Goal: Participate in discussion: Engage in conversation with other users on a specific topic

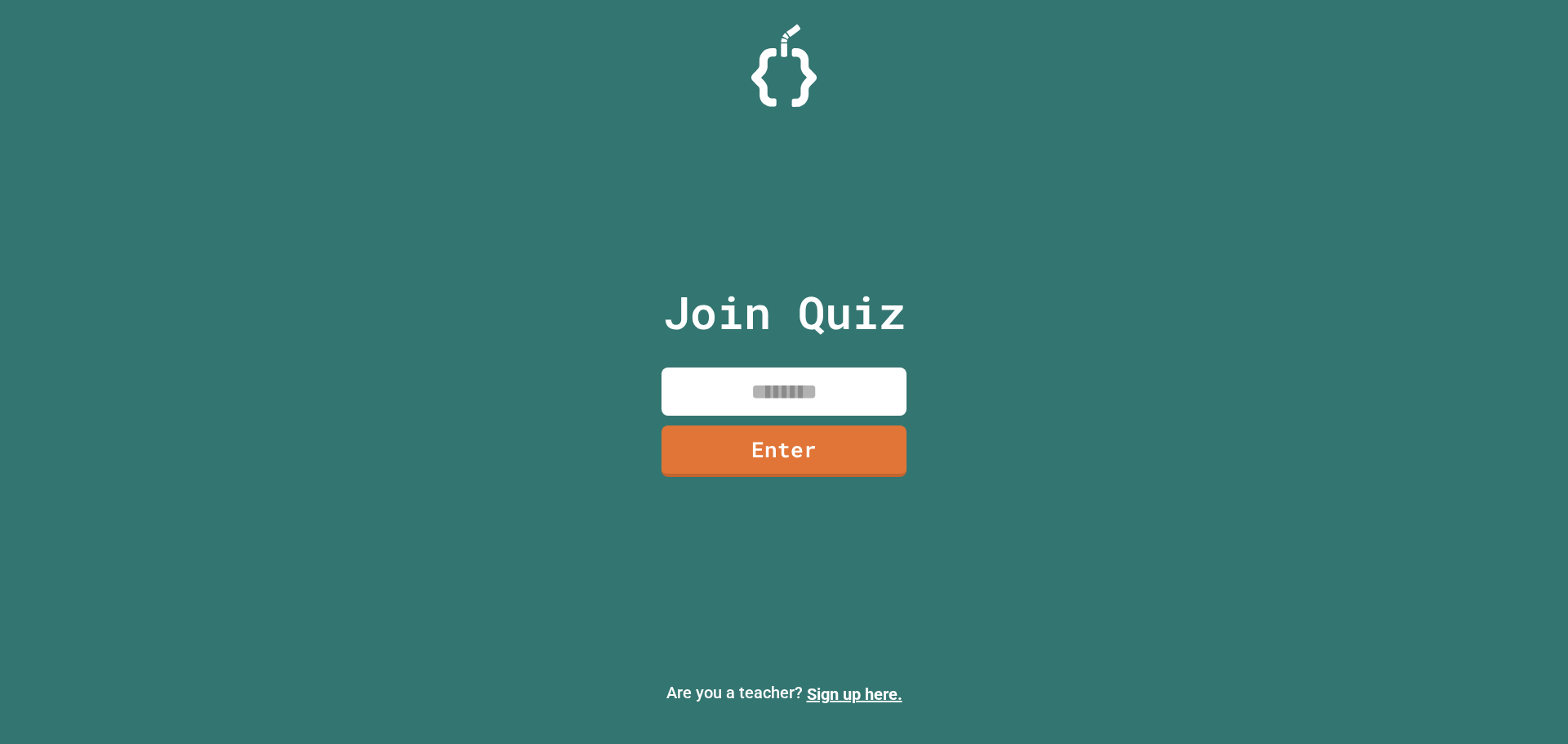
click at [710, 376] on input at bounding box center [784, 391] width 245 height 48
type input "********"
click at [767, 476] on div "Join Quiz ******** Enter" at bounding box center [784, 372] width 276 height 662
click at [787, 455] on link "Enter" at bounding box center [784, 449] width 244 height 54
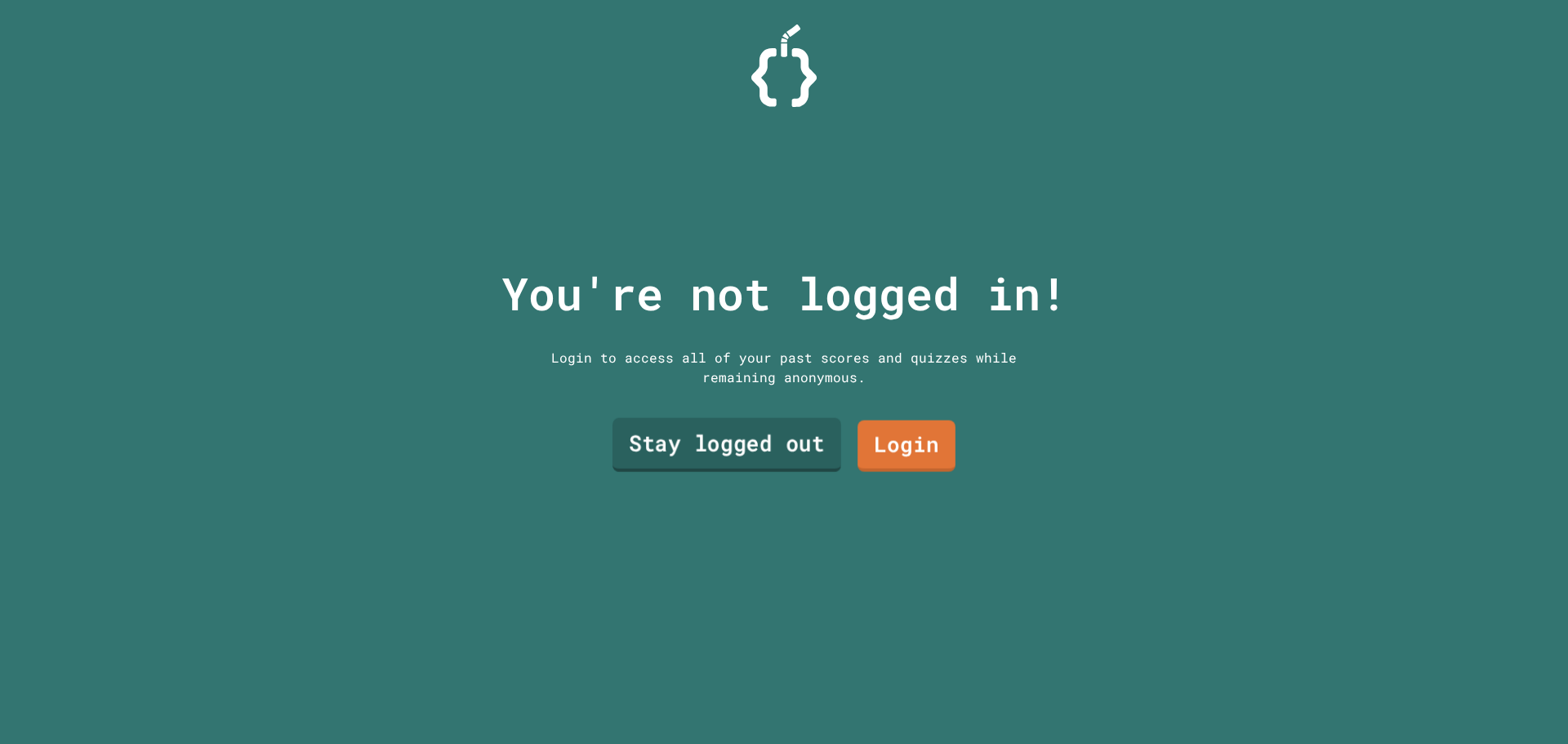
click at [793, 422] on link "Stay logged out" at bounding box center [727, 445] width 229 height 54
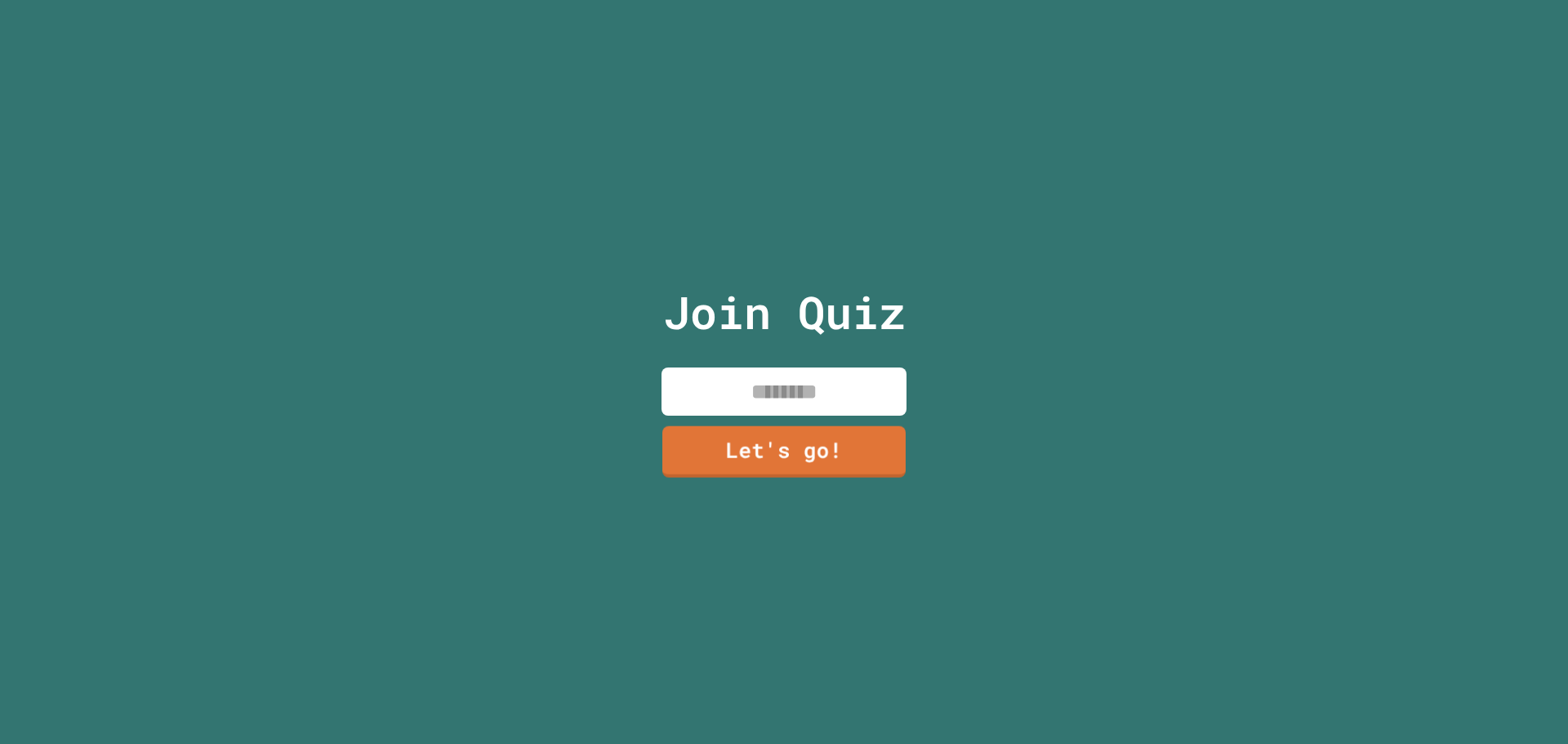
click at [797, 410] on div "Join Quiz Let's go!" at bounding box center [784, 372] width 276 height 744
click at [805, 383] on input at bounding box center [784, 391] width 245 height 48
type input "*"
type input "**"
click at [822, 423] on link "Let's go!" at bounding box center [784, 450] width 248 height 54
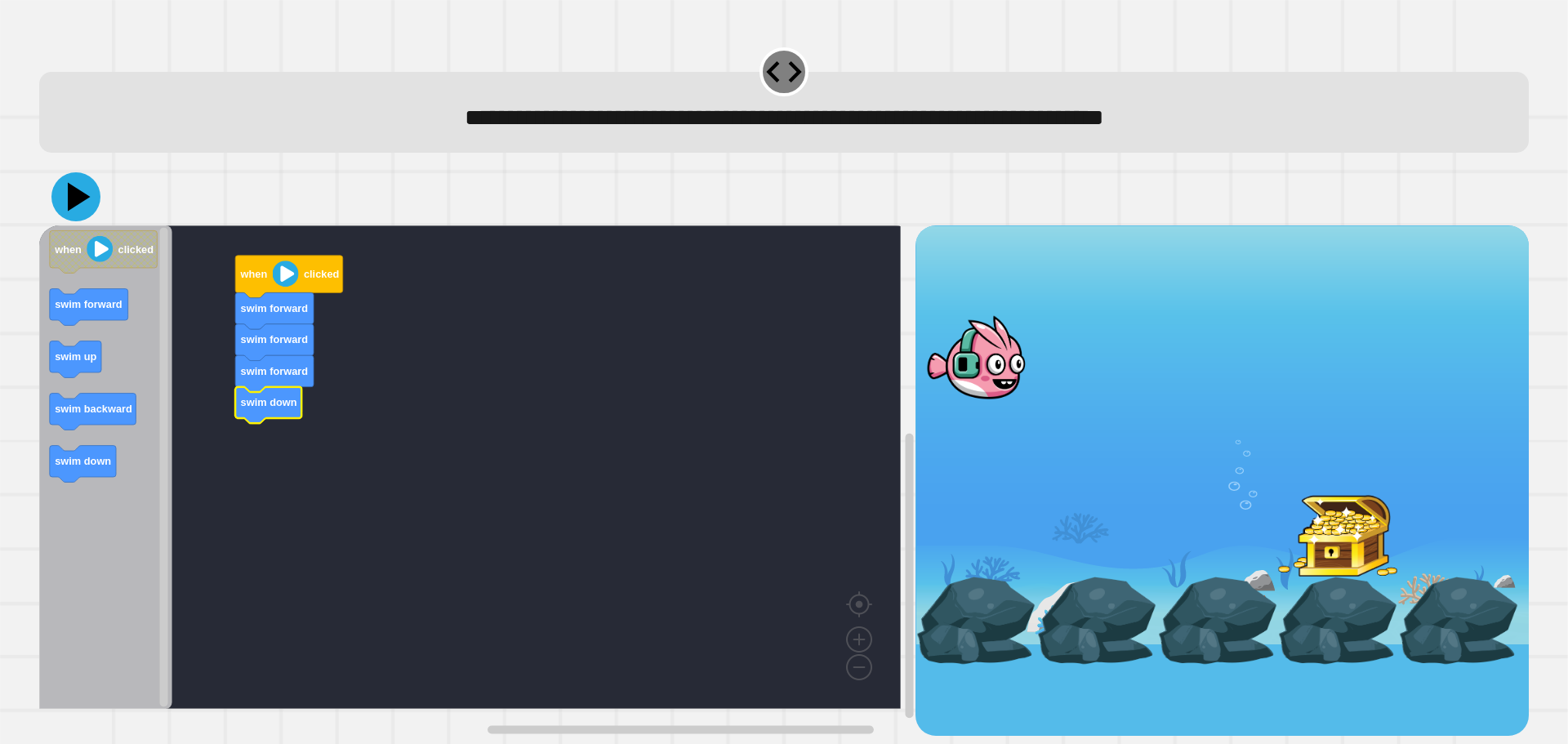
click at [76, 210] on icon at bounding box center [76, 197] width 49 height 49
click at [88, 212] on icon at bounding box center [76, 197] width 41 height 41
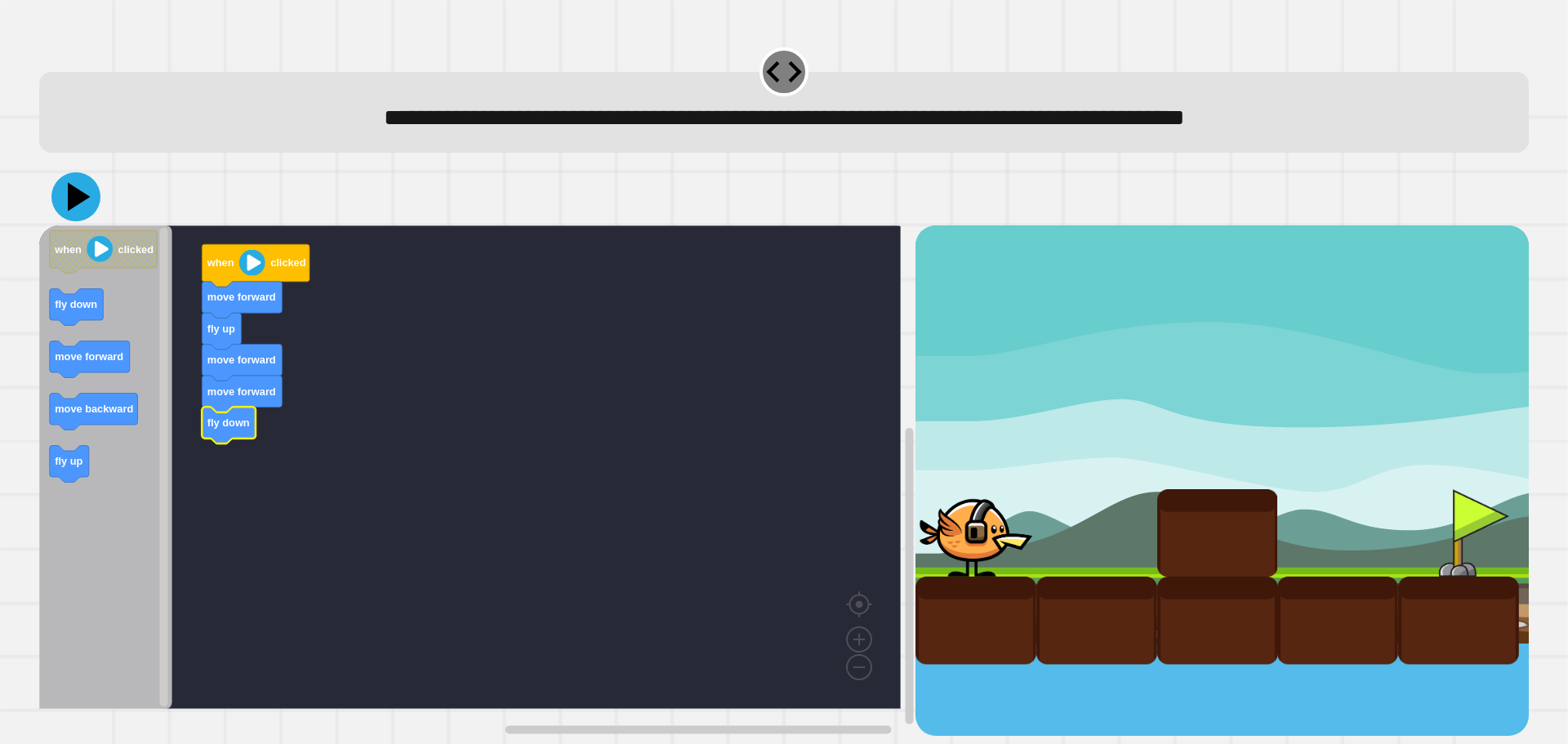
click at [91, 209] on icon at bounding box center [76, 197] width 49 height 49
click at [79, 208] on icon at bounding box center [76, 197] width 49 height 49
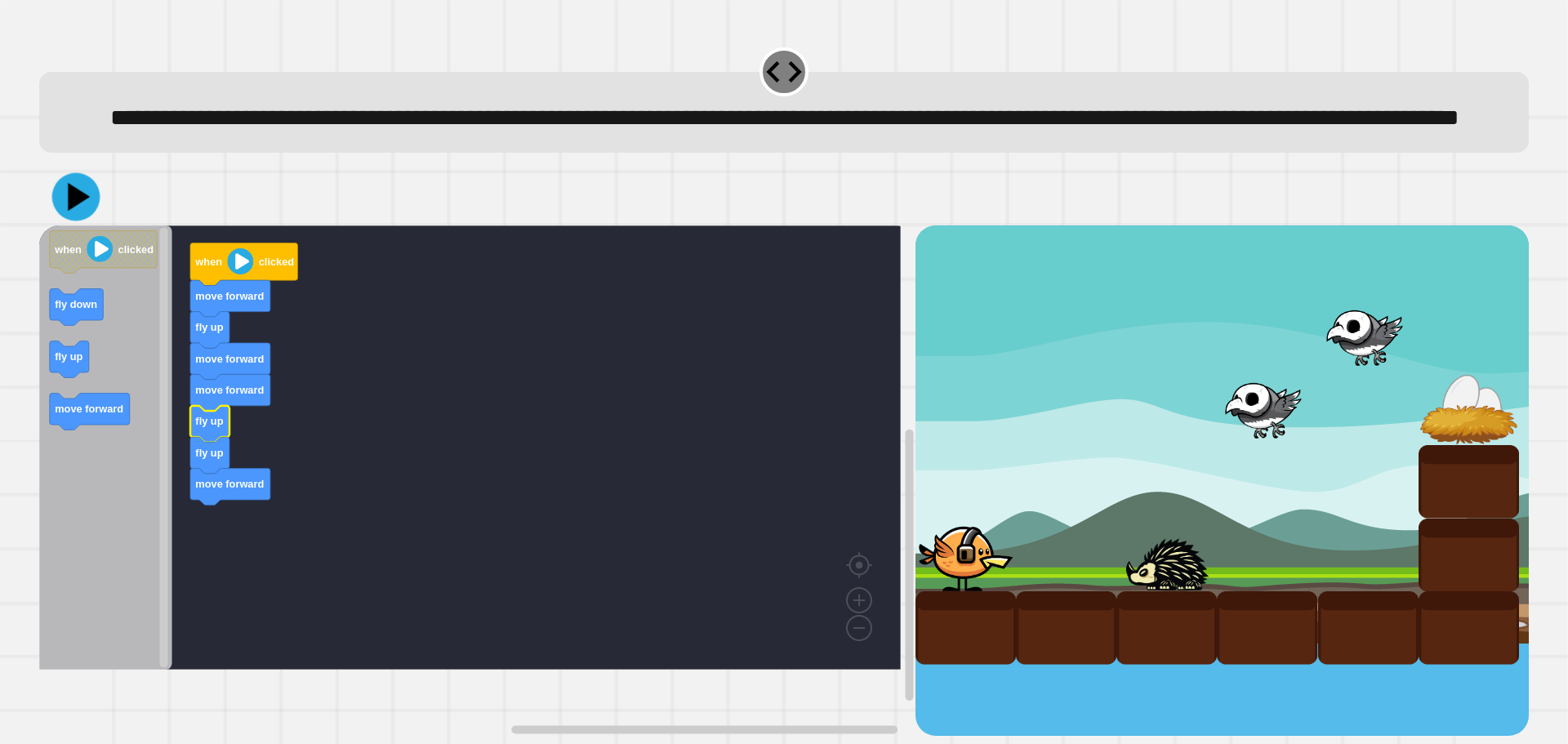
click at [83, 222] on icon at bounding box center [76, 197] width 48 height 48
click at [75, 222] on icon at bounding box center [76, 197] width 49 height 49
click at [79, 211] on icon at bounding box center [79, 197] width 21 height 27
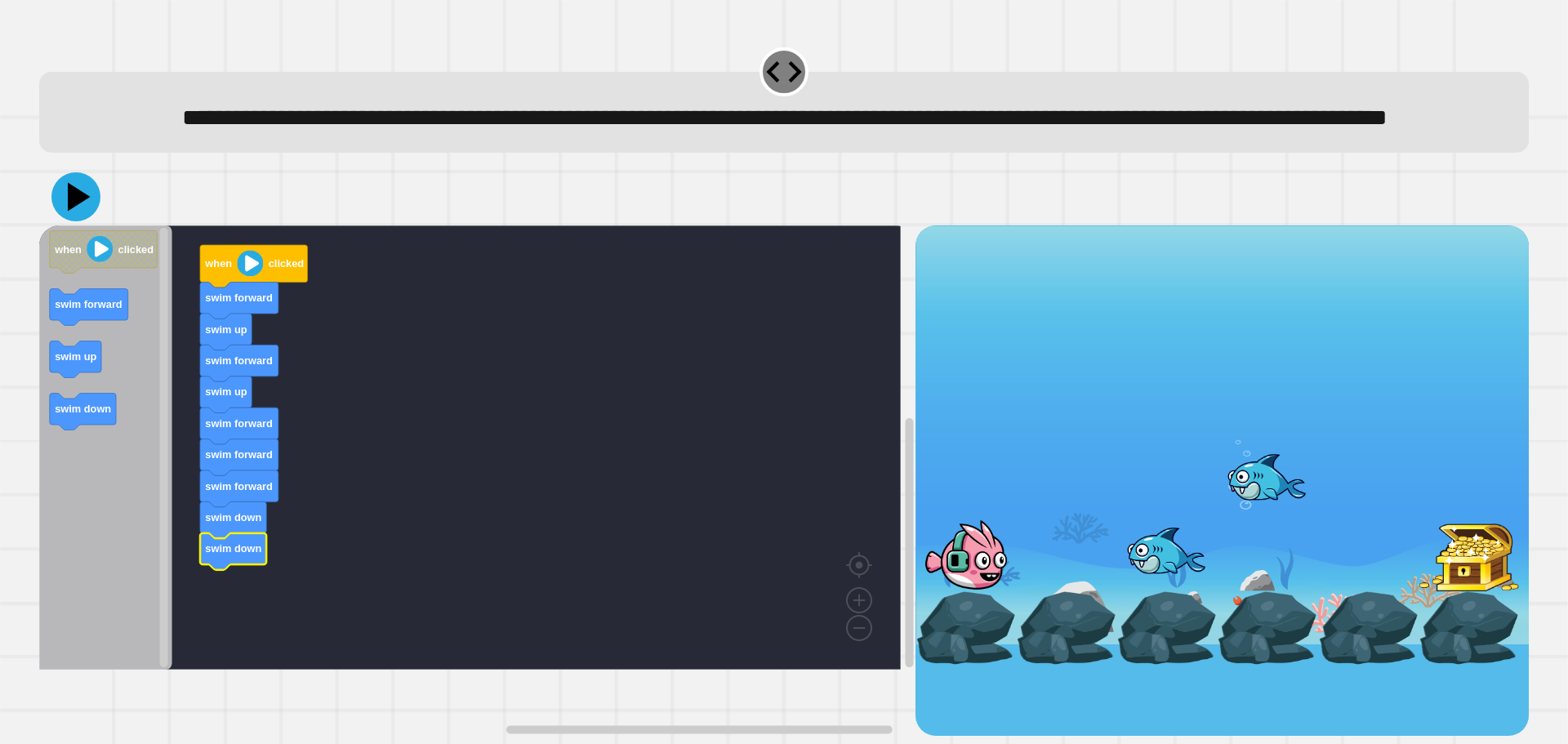
click at [72, 212] on icon at bounding box center [79, 197] width 23 height 29
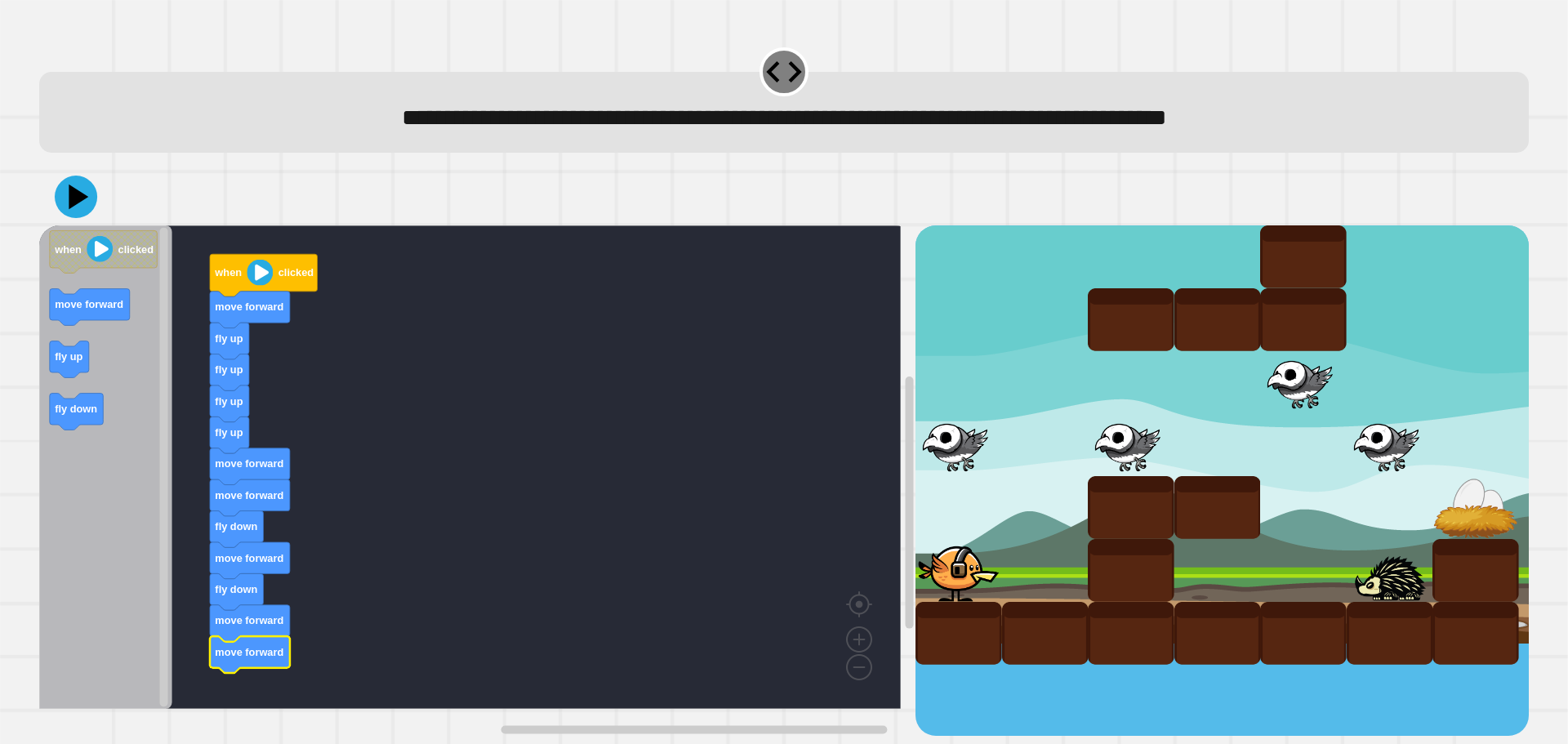
drag, startPoint x: 66, startPoint y: 211, endPoint x: 75, endPoint y: 207, distance: 9.8
click at [74, 208] on icon at bounding box center [76, 197] width 43 height 43
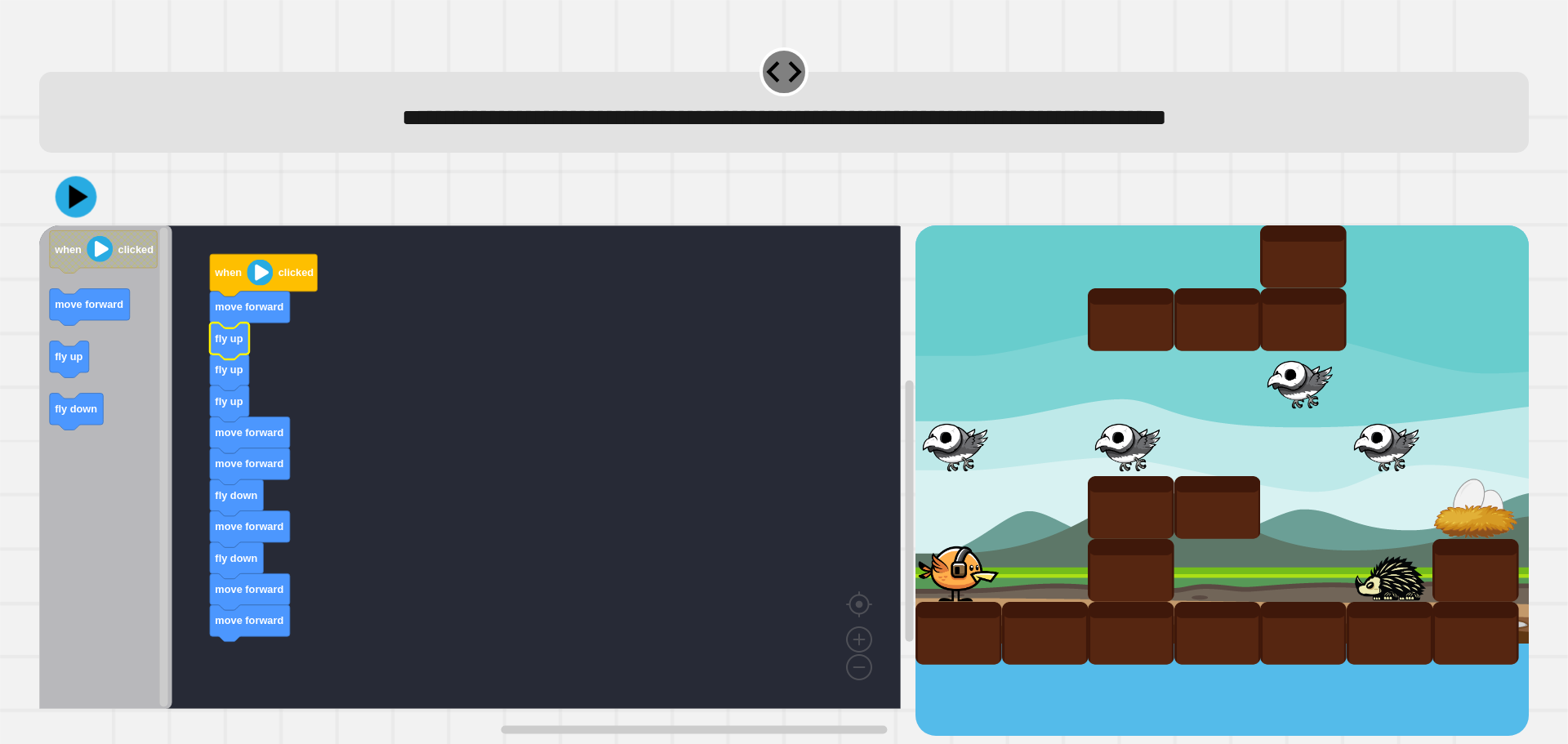
click at [86, 214] on icon at bounding box center [76, 197] width 42 height 42
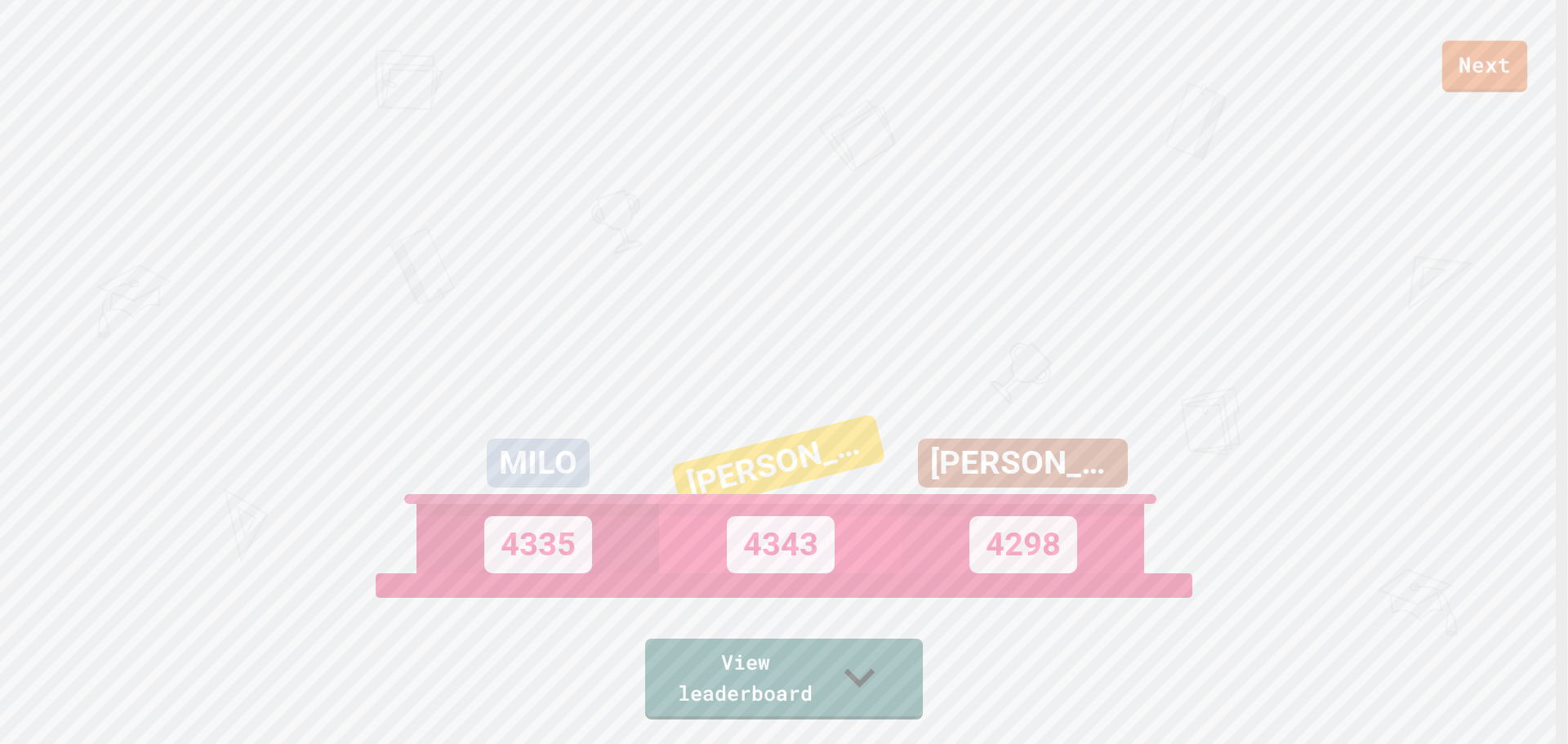
click at [1457, 80] on link "Next" at bounding box center [1485, 66] width 85 height 52
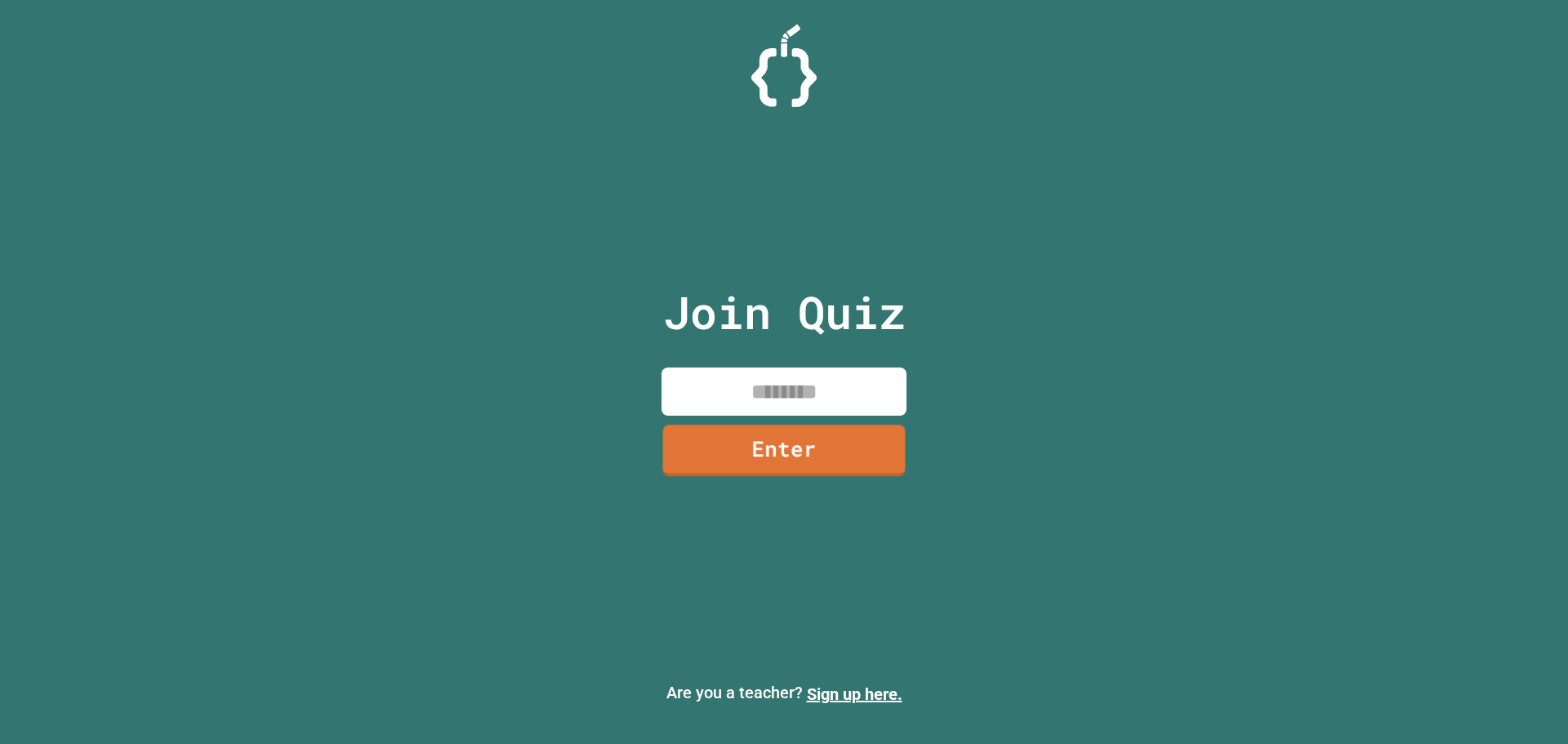
click at [792, 399] on input at bounding box center [784, 391] width 245 height 48
type input "********"
click at [829, 429] on link "Enter" at bounding box center [784, 449] width 238 height 54
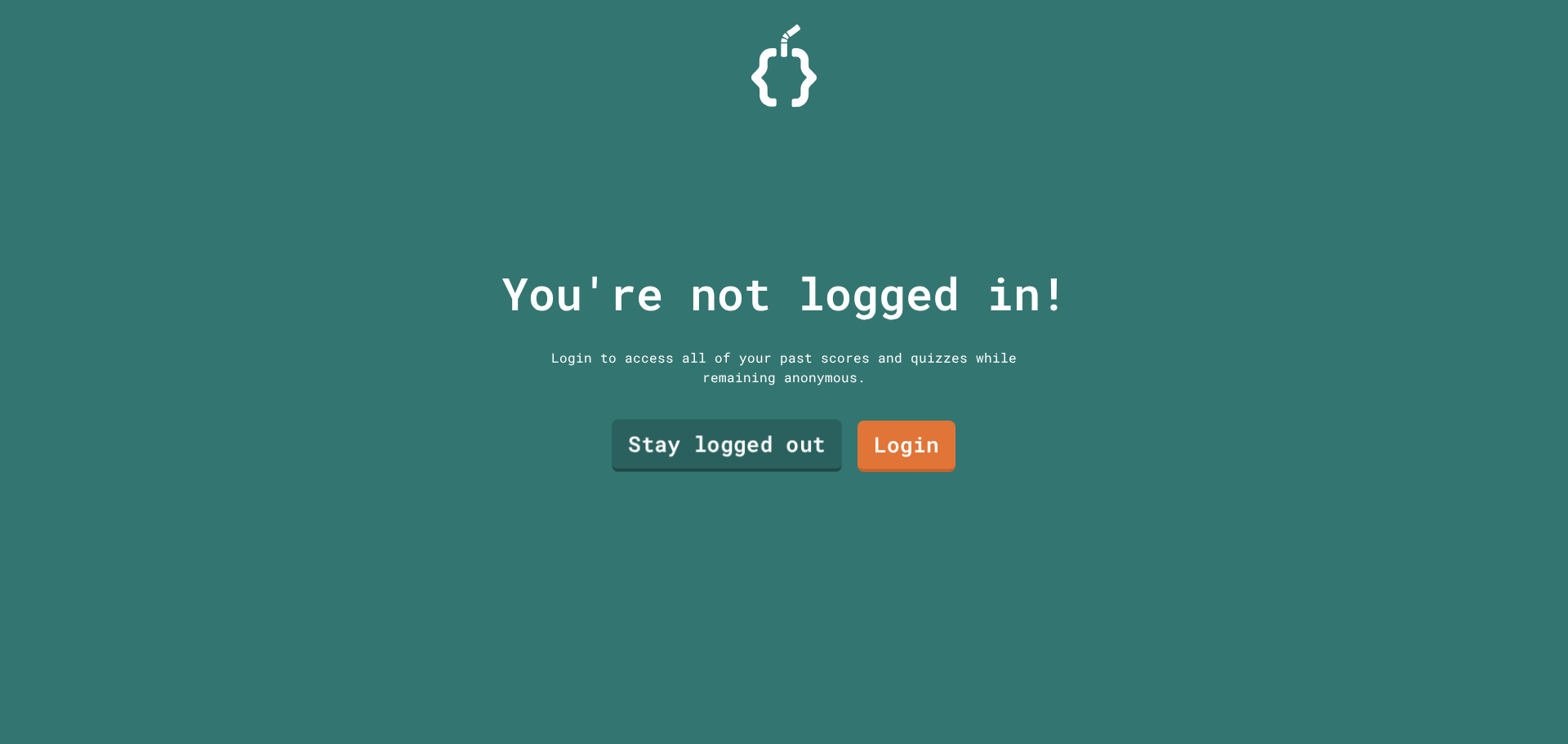
click at [816, 442] on link "Stay logged out" at bounding box center [727, 446] width 231 height 52
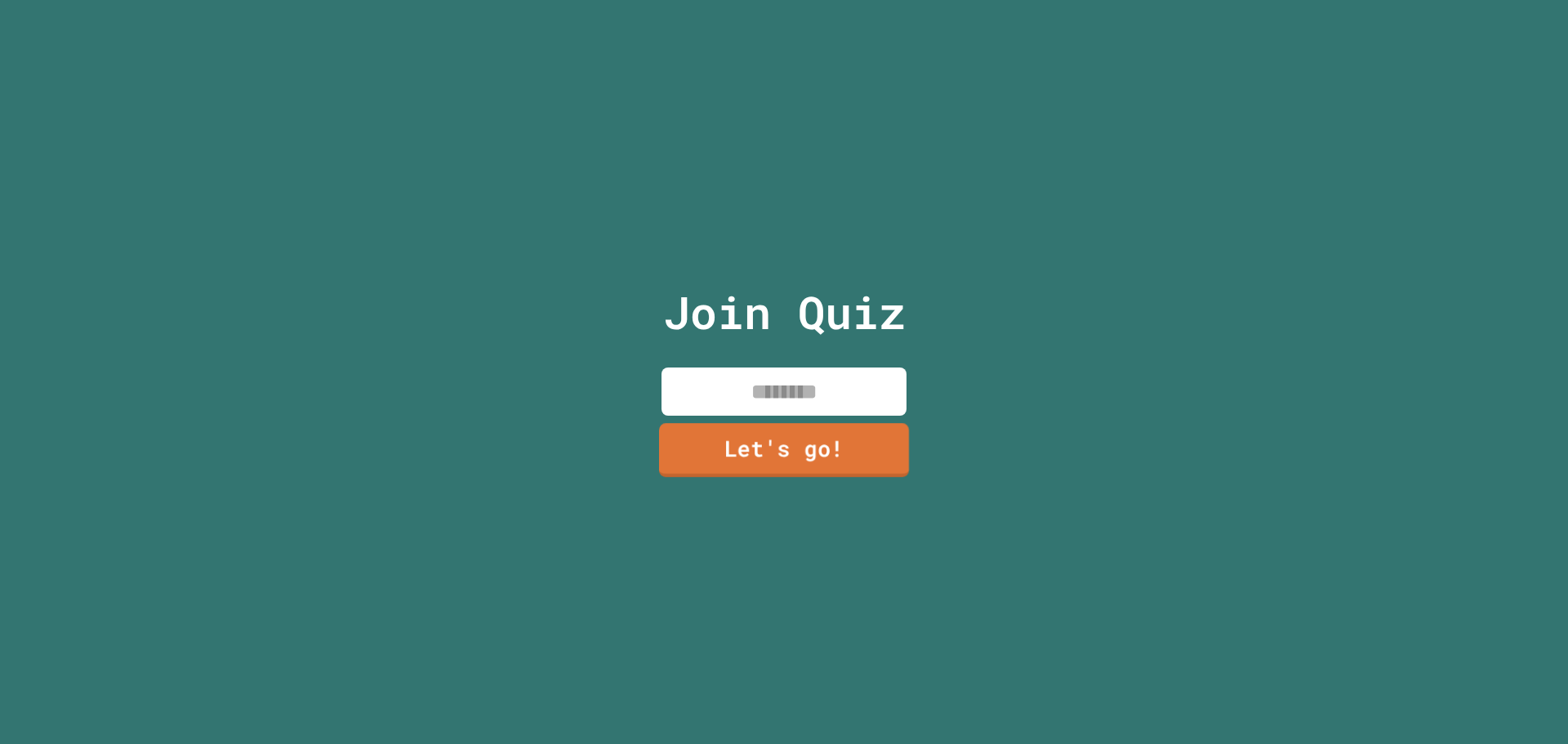
click at [805, 370] on input at bounding box center [784, 391] width 245 height 48
type input "**"
click at [647, 457] on div "Join Quiz ** Let's go!" at bounding box center [784, 372] width 276 height 744
click at [725, 465] on link "Let's go!" at bounding box center [784, 448] width 228 height 54
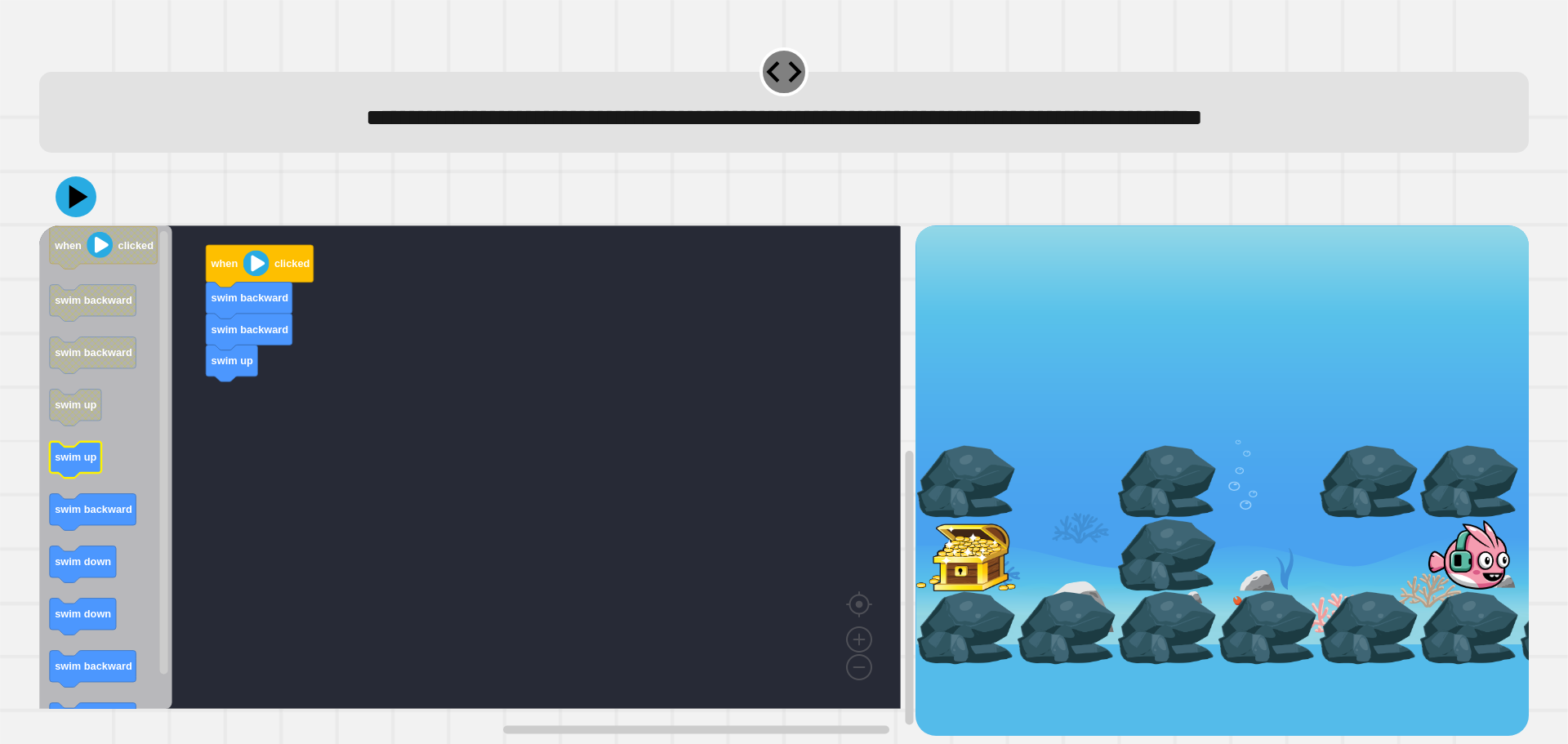
click at [68, 463] on icon "when clicked swim backward swim backward swim up swim up swim backward swim dow…" at bounding box center [106, 467] width 133 height 483
click at [234, 410] on g "when clicked swim backward swim backward swim up swim up" at bounding box center [482, 467] width 886 height 483
click at [222, 410] on rect "Blockly Workspace" at bounding box center [470, 467] width 862 height 483
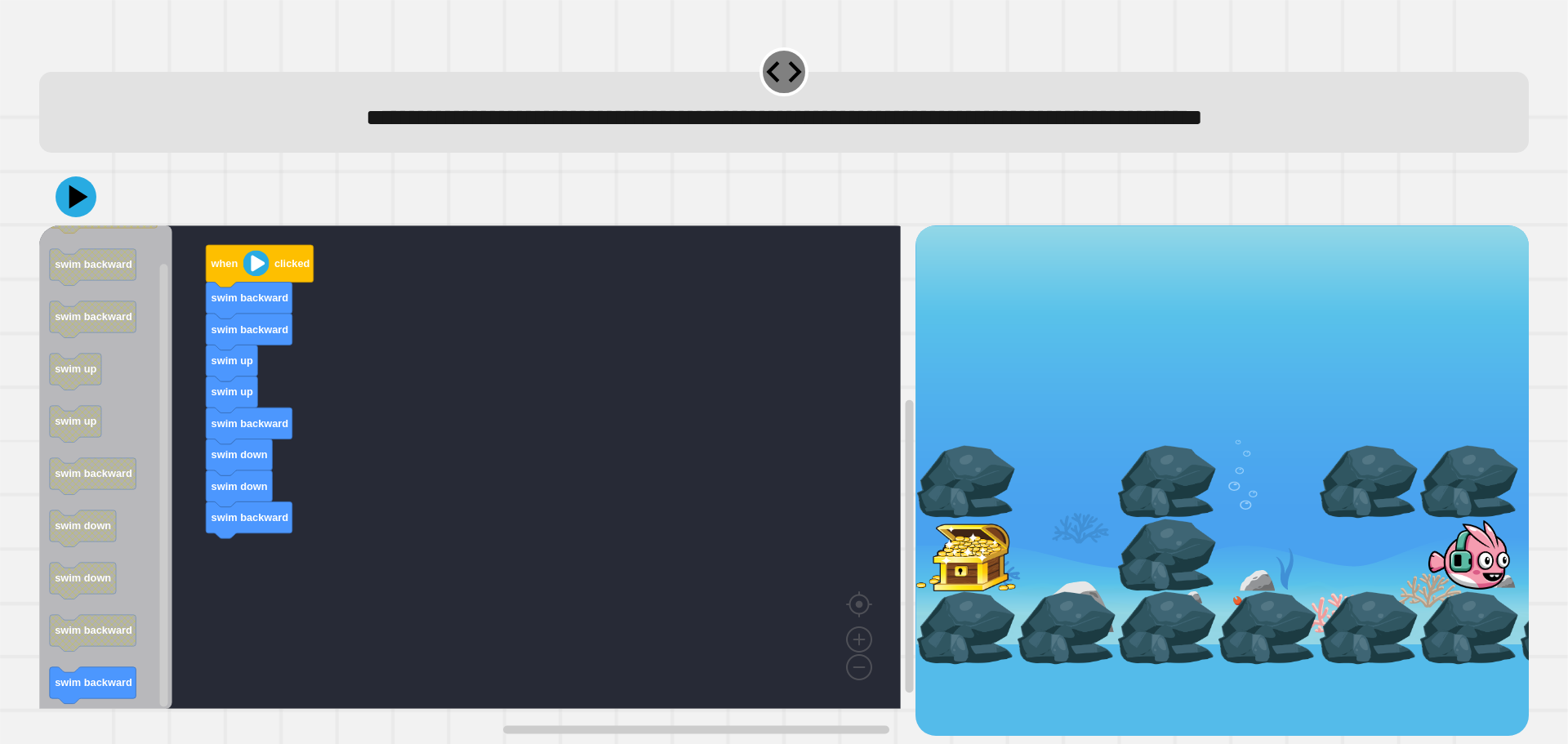
click at [229, 548] on div "when clicked swim backward swim backward swim up swim up swim backward swim dow…" at bounding box center [478, 481] width 877 height 510
click at [58, 195] on icon at bounding box center [76, 197] width 49 height 49
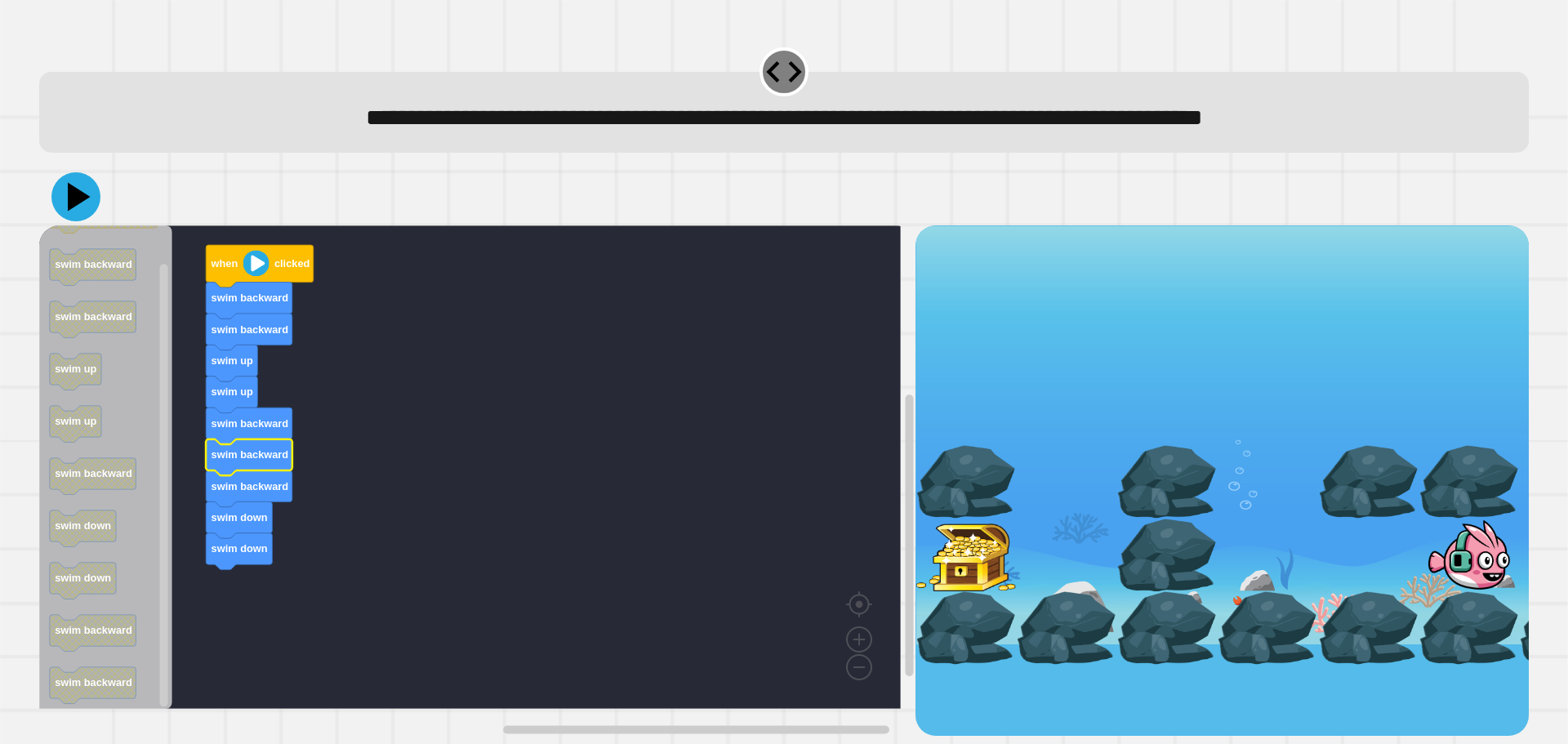
click at [78, 193] on icon at bounding box center [76, 197] width 49 height 49
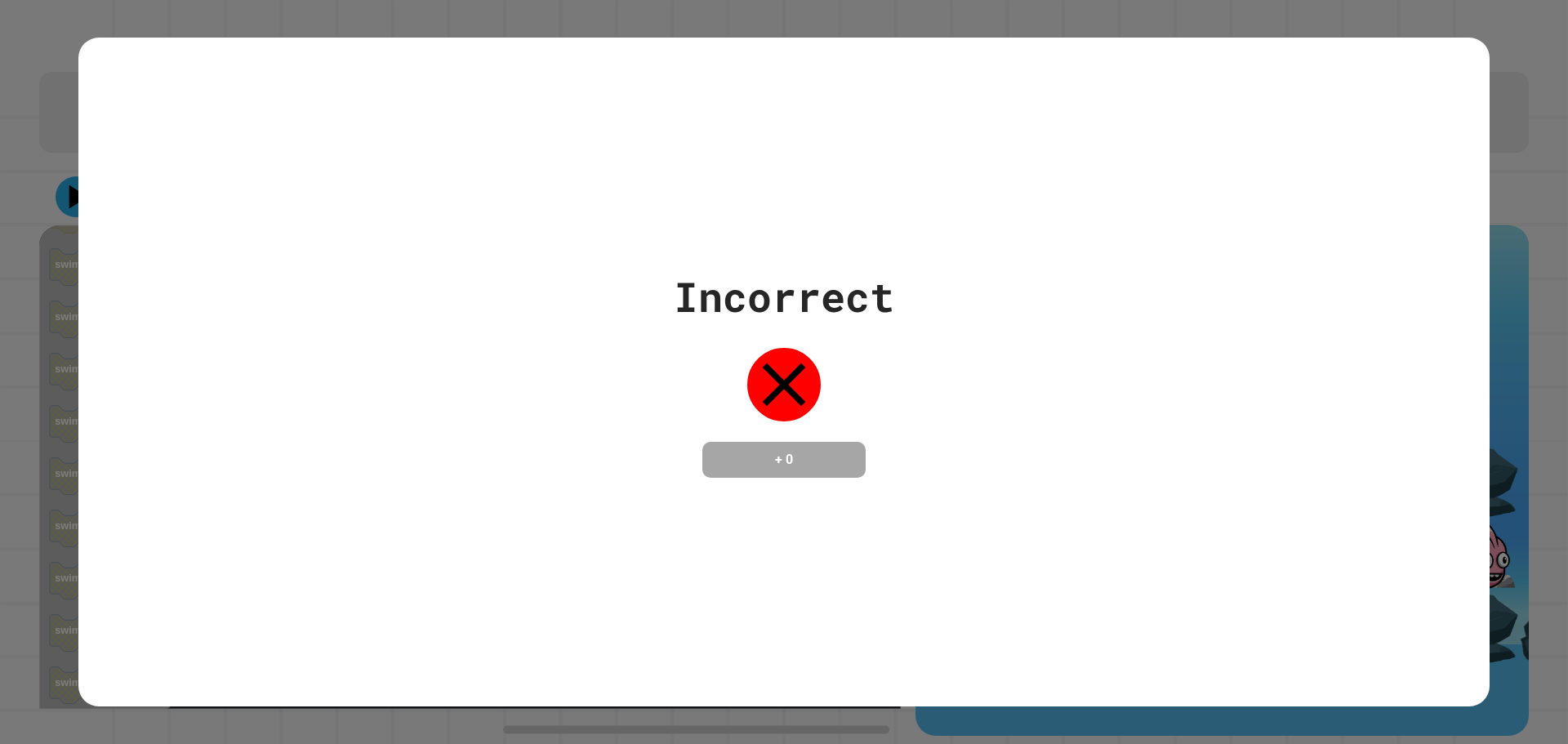
click at [901, 329] on div "Incorrect + 0" at bounding box center [784, 372] width 1412 height 212
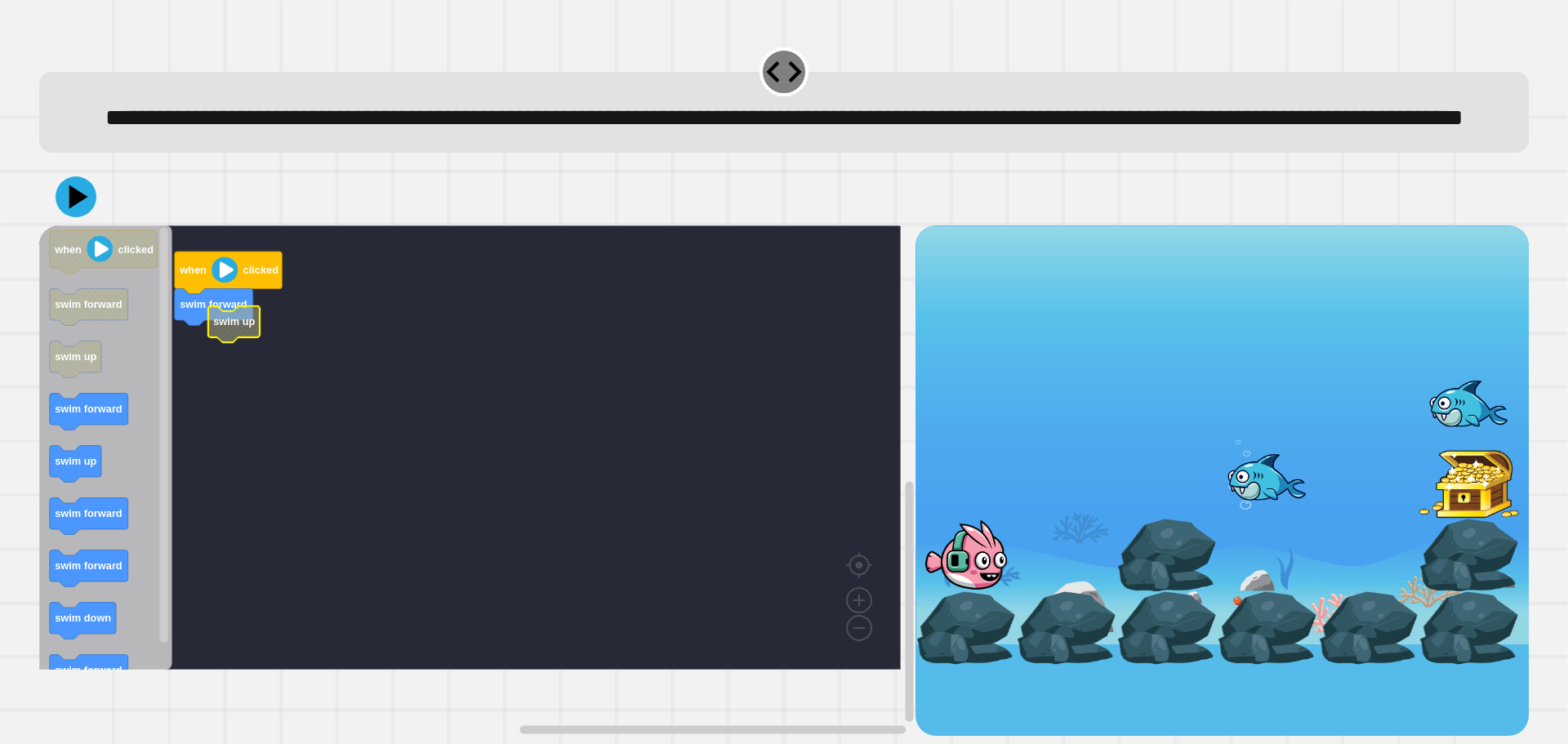
click at [202, 383] on rect "Blockly Workspace" at bounding box center [470, 447] width 862 height 444
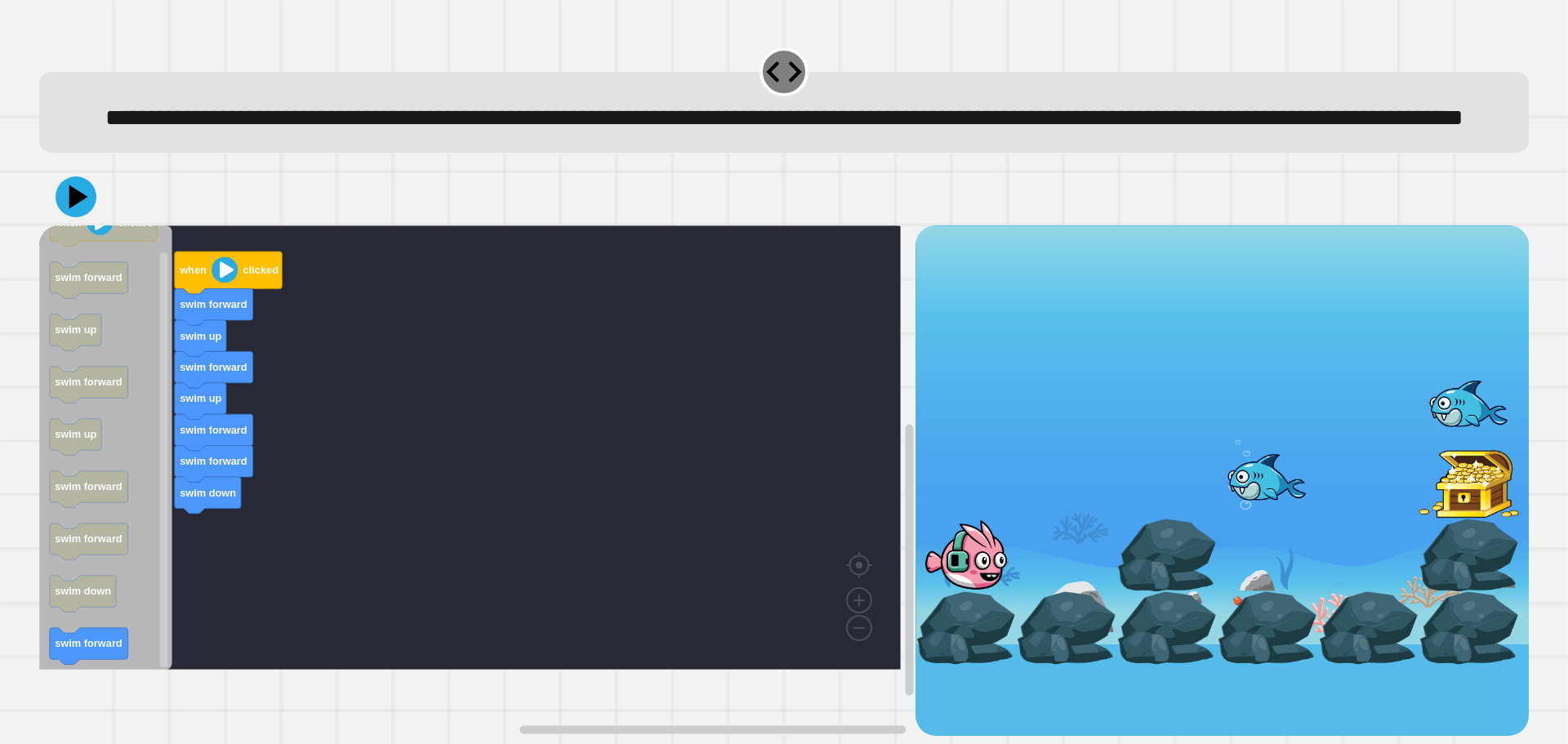
click at [143, 522] on icon "when clicked swim forward swim up swim forward swim up swim forward swim forwar…" at bounding box center [106, 447] width 133 height 444
click at [65, 222] on icon at bounding box center [76, 197] width 49 height 49
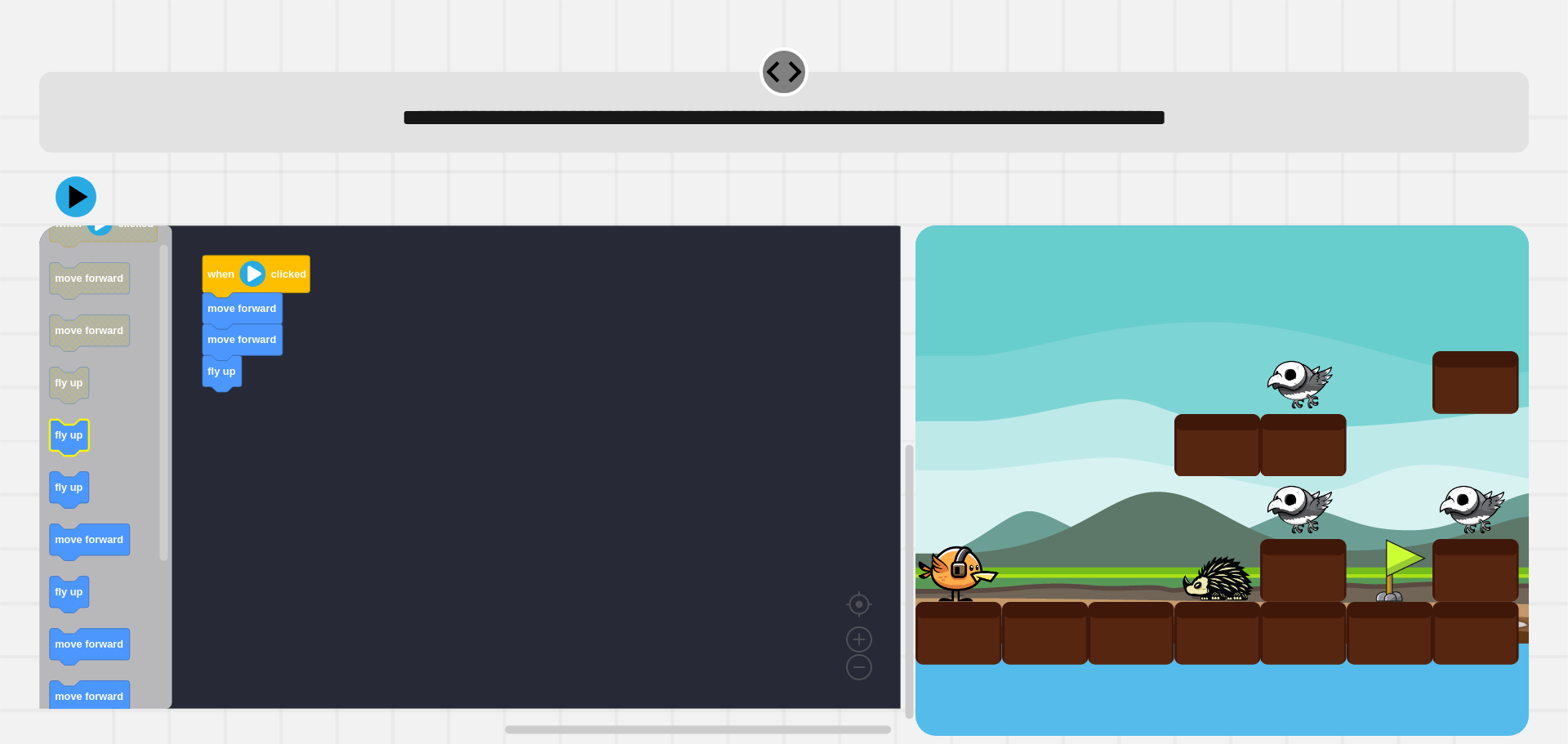
click at [160, 440] on div "when clicked move forward move forward fly up when clicked move forward move fo…" at bounding box center [478, 481] width 877 height 510
drag, startPoint x: 33, startPoint y: 455, endPoint x: 47, endPoint y: 449, distance: 15.2
click at [45, 450] on div "when clicked move forward move forward fly up when clicked move forward move fo…" at bounding box center [784, 452] width 1505 height 583
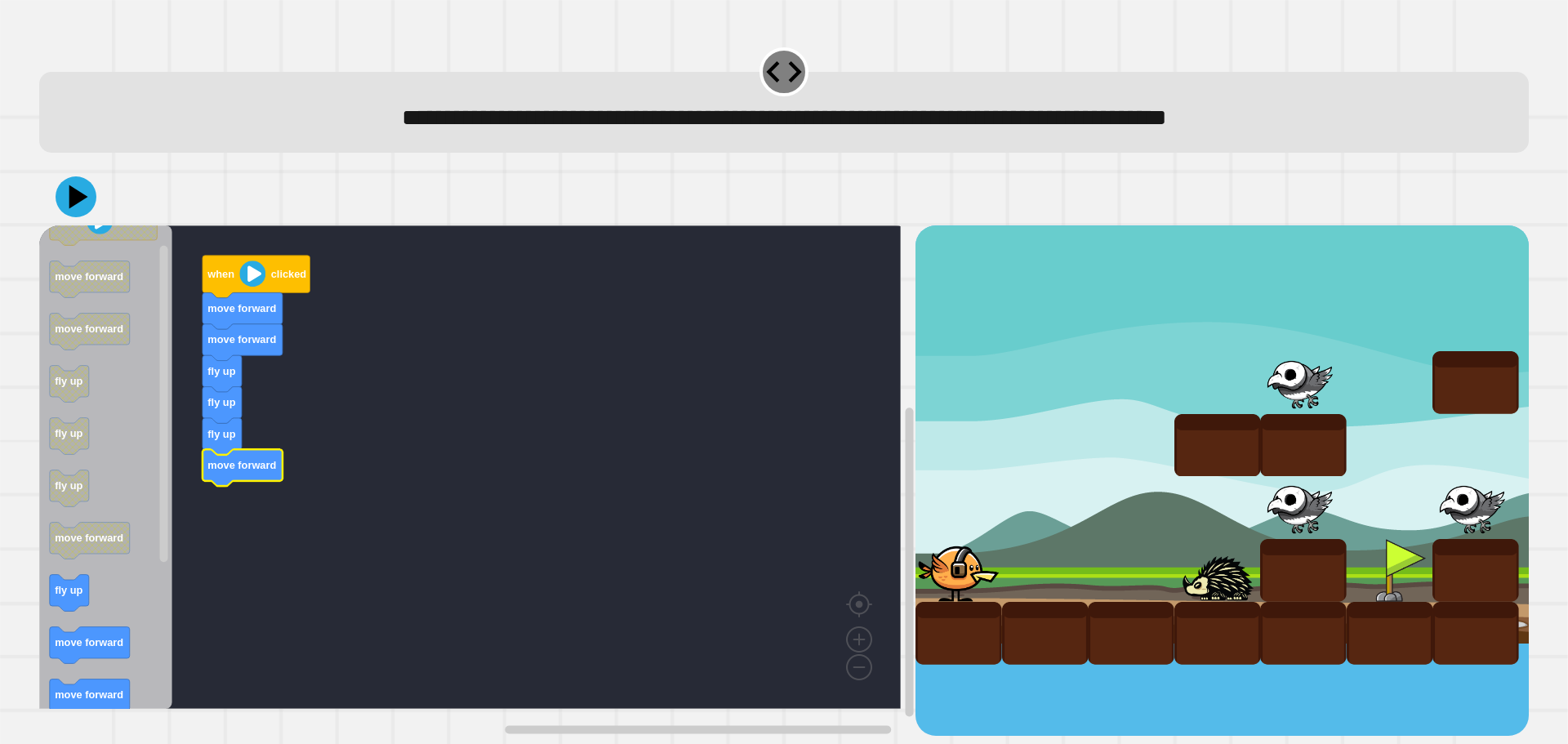
click at [74, 581] on icon "Blockly Workspace" at bounding box center [106, 467] width 133 height 483
click at [128, 562] on icon "Blockly Workspace" at bounding box center [106, 467] width 133 height 483
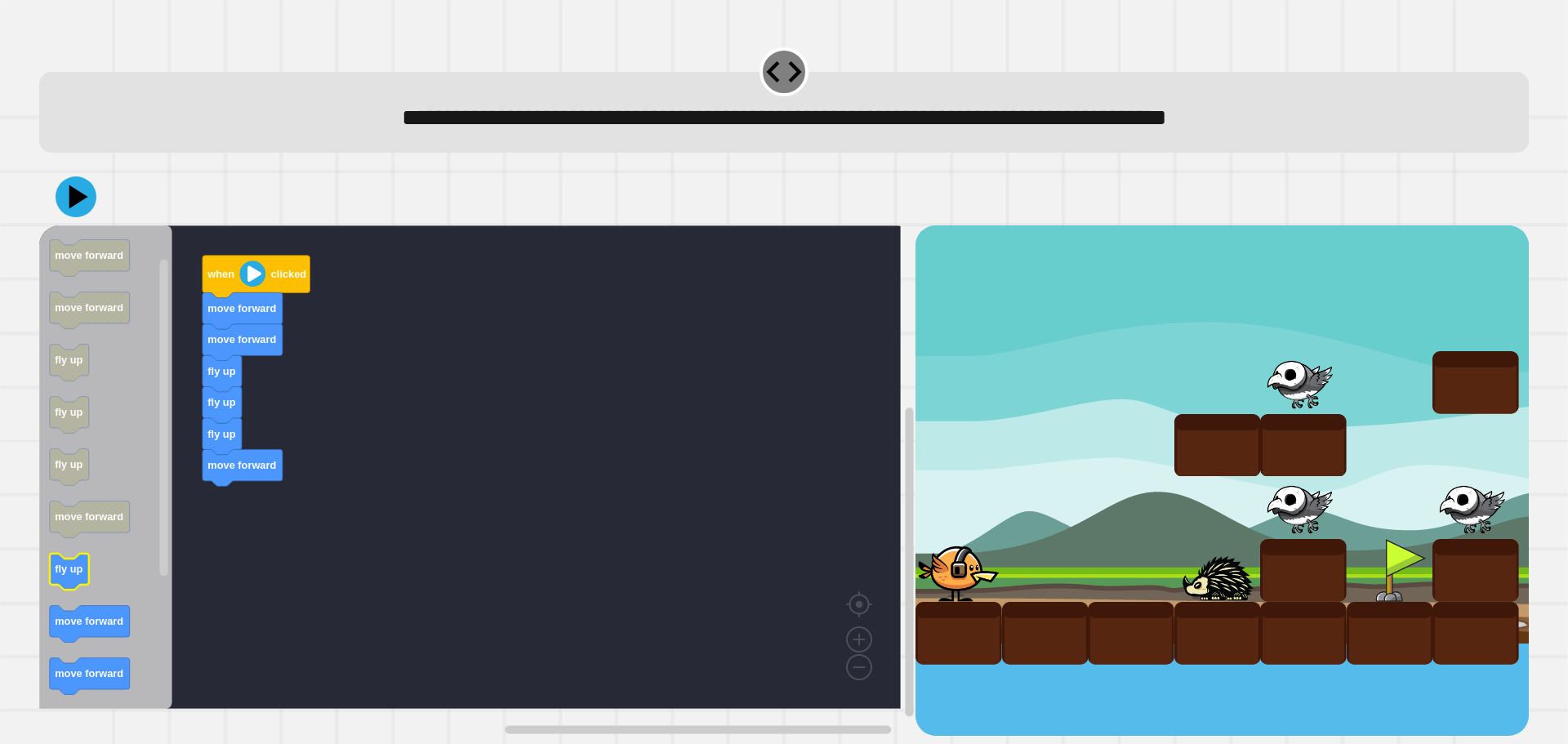
click at [131, 528] on icon "Blockly Workspace" at bounding box center [106, 467] width 133 height 483
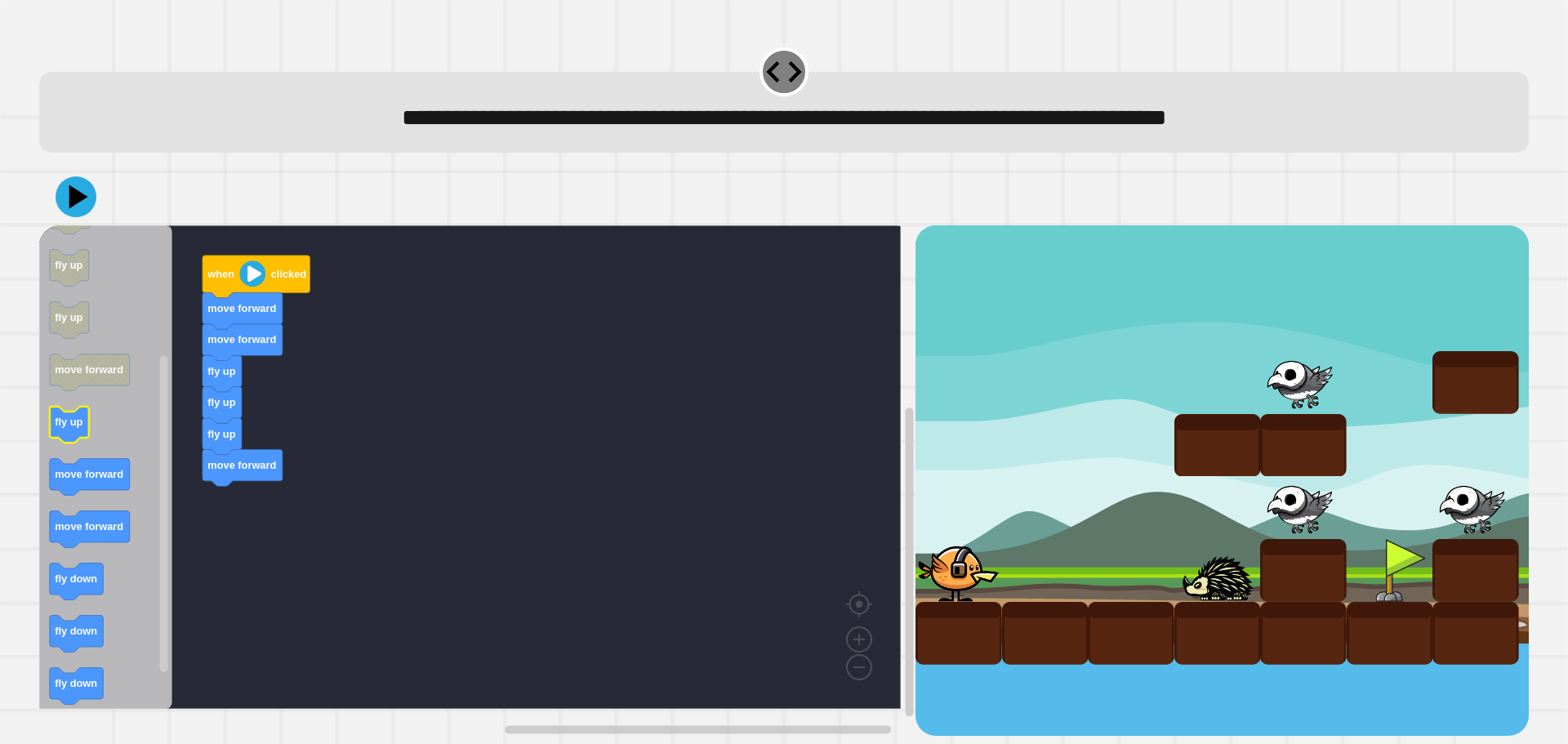
click at [131, 467] on icon "when clicked move forward move forward fly up fly up fly up move forward fly up…" at bounding box center [106, 467] width 133 height 483
click at [142, 504] on icon "Blockly Workspace" at bounding box center [106, 467] width 133 height 483
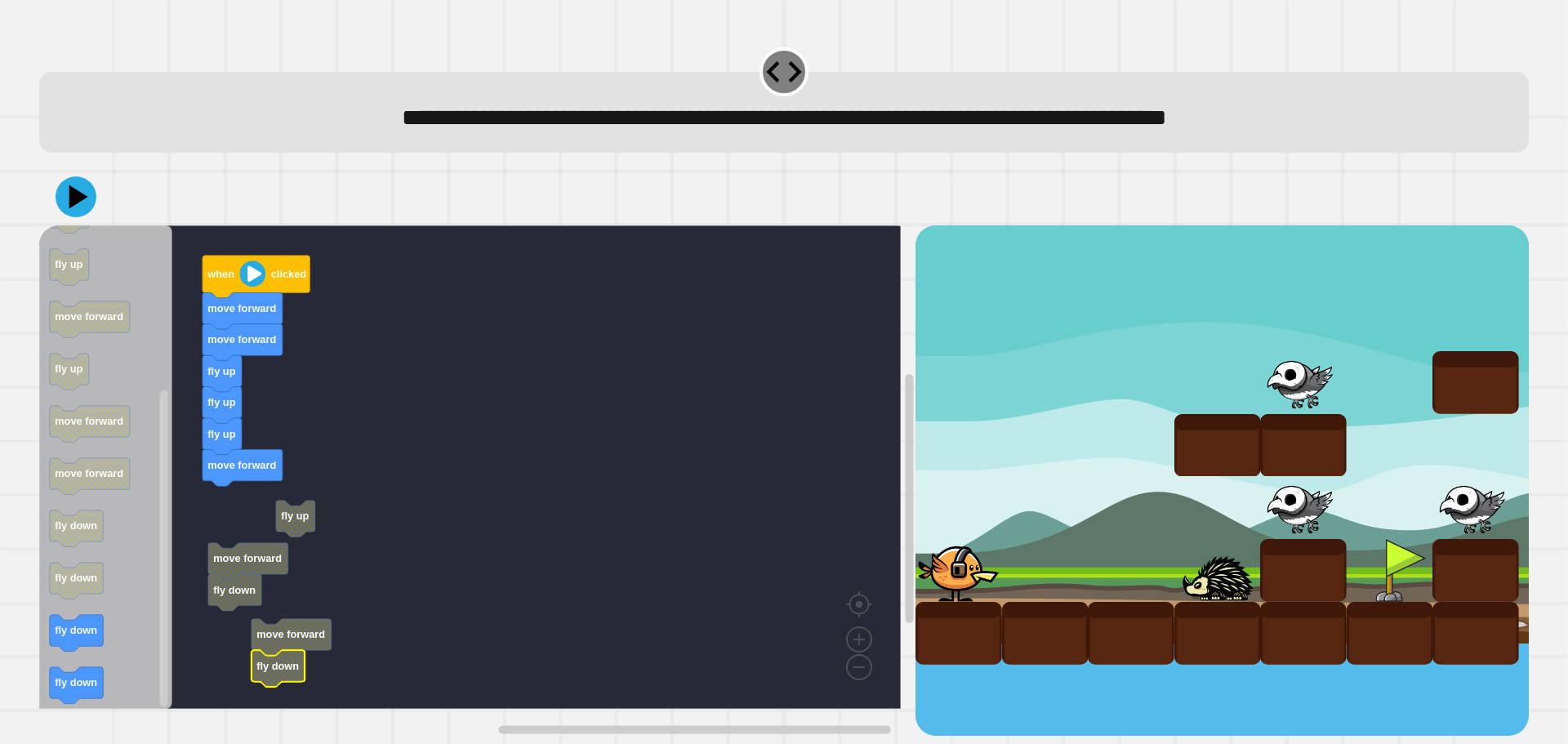
click at [248, 628] on rect "Blockly Workspace" at bounding box center [470, 467] width 862 height 483
click at [236, 628] on rect "Blockly Workspace" at bounding box center [470, 467] width 862 height 483
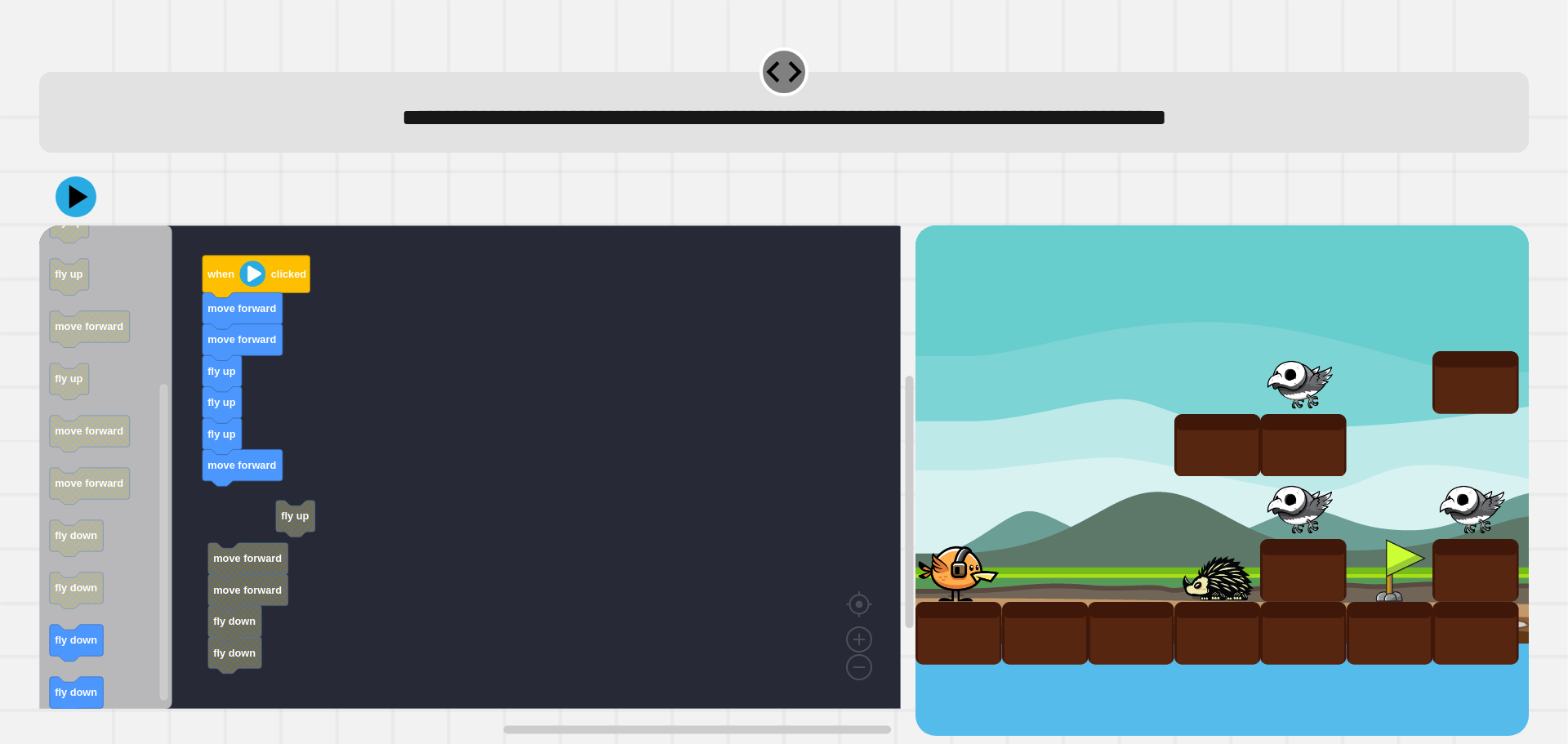
click at [116, 643] on icon "Blockly Workspace" at bounding box center [106, 467] width 133 height 483
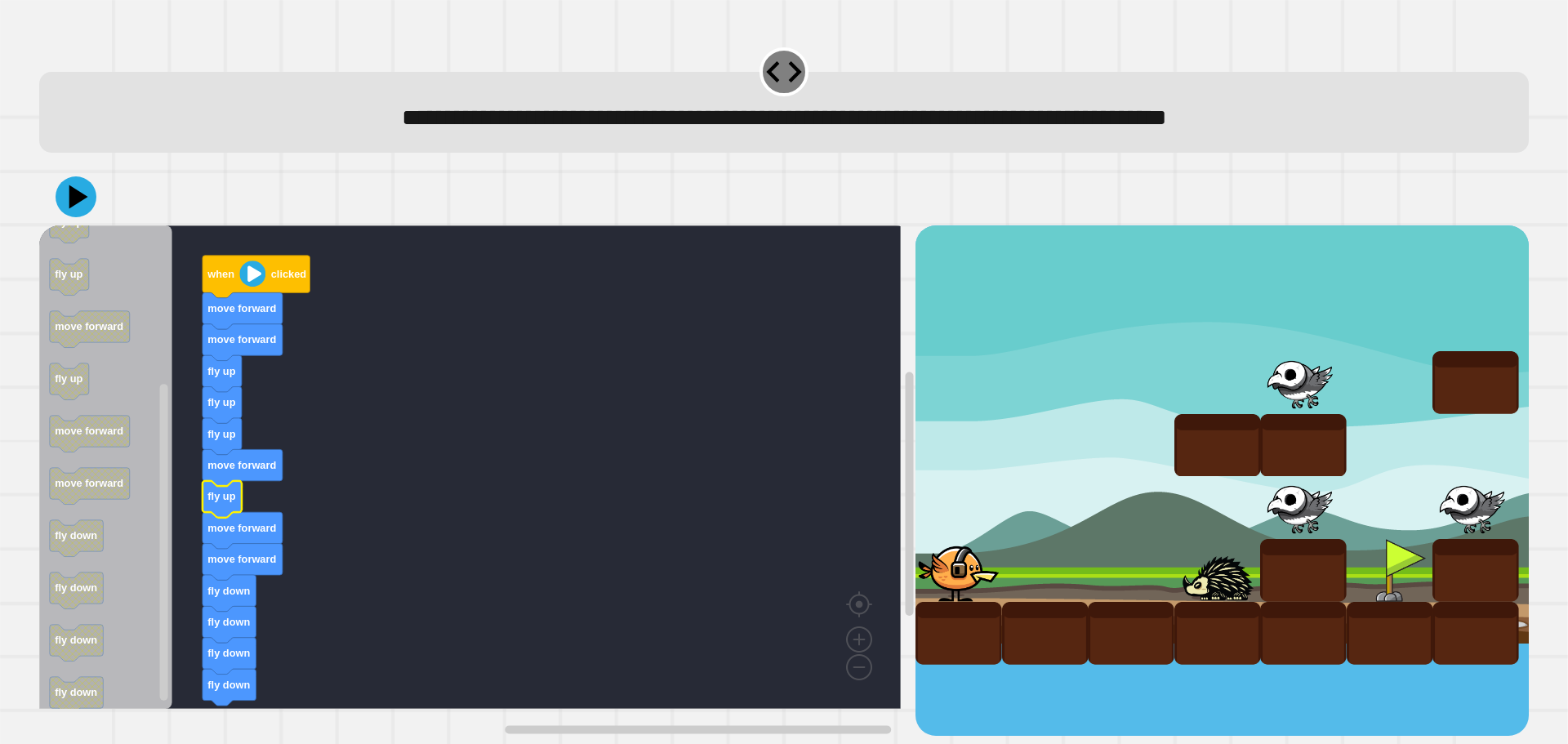
click at [366, 432] on rect "Blockly Workspace" at bounding box center [470, 467] width 862 height 483
click at [87, 213] on icon at bounding box center [76, 197] width 49 height 49
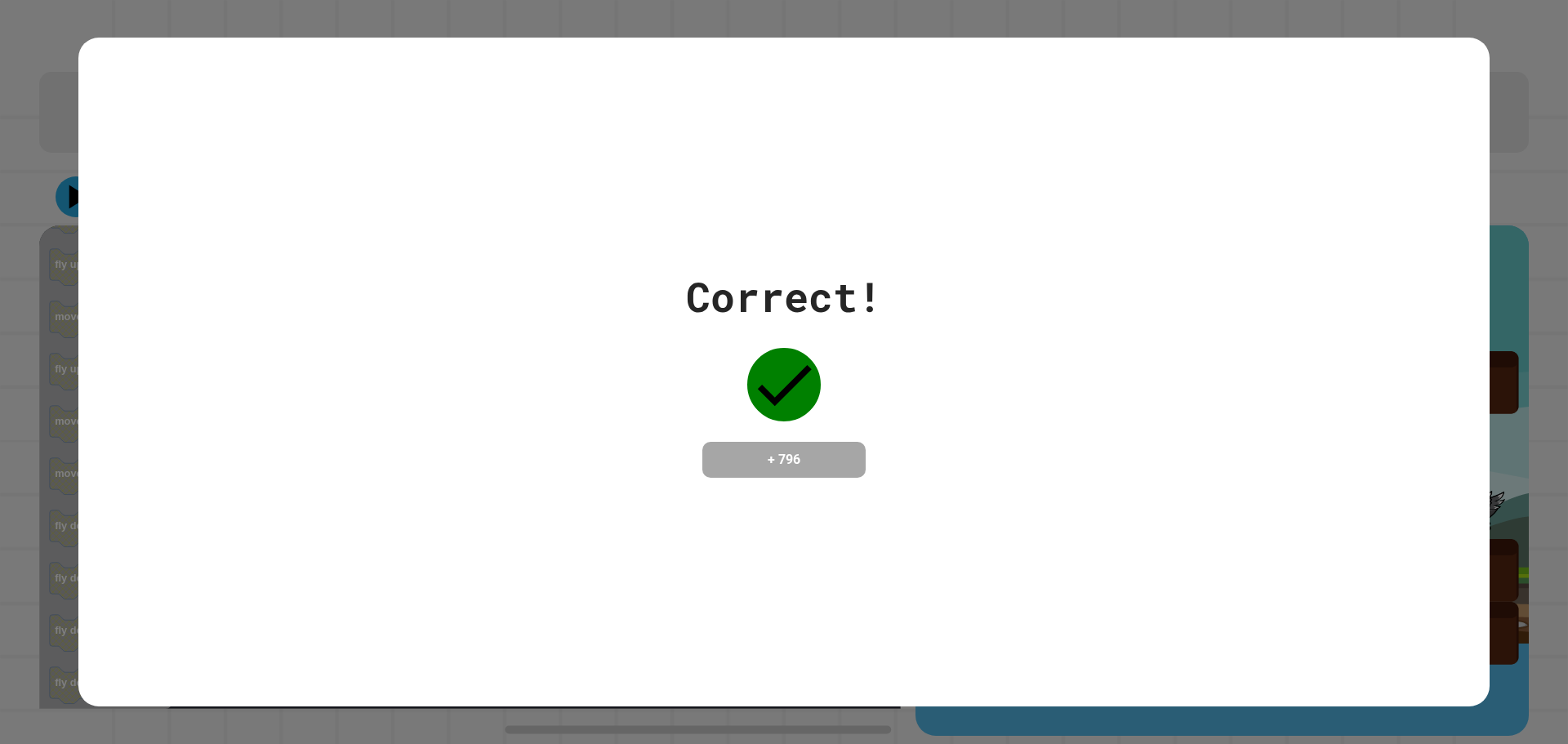
click at [1502, 2] on div "Correct! + 796" at bounding box center [784, 372] width 1568 height 744
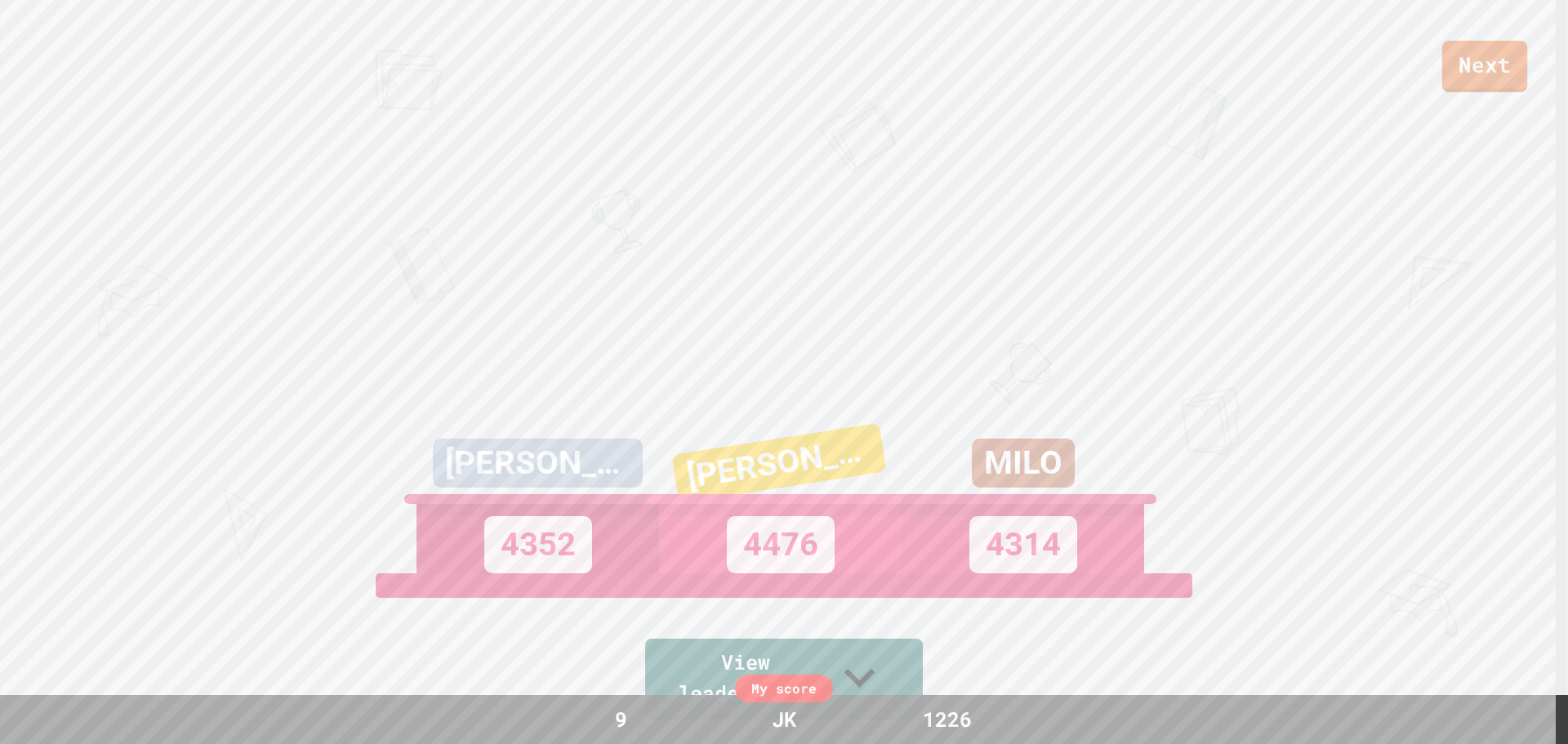
click at [1486, 84] on link "Next" at bounding box center [1485, 66] width 85 height 52
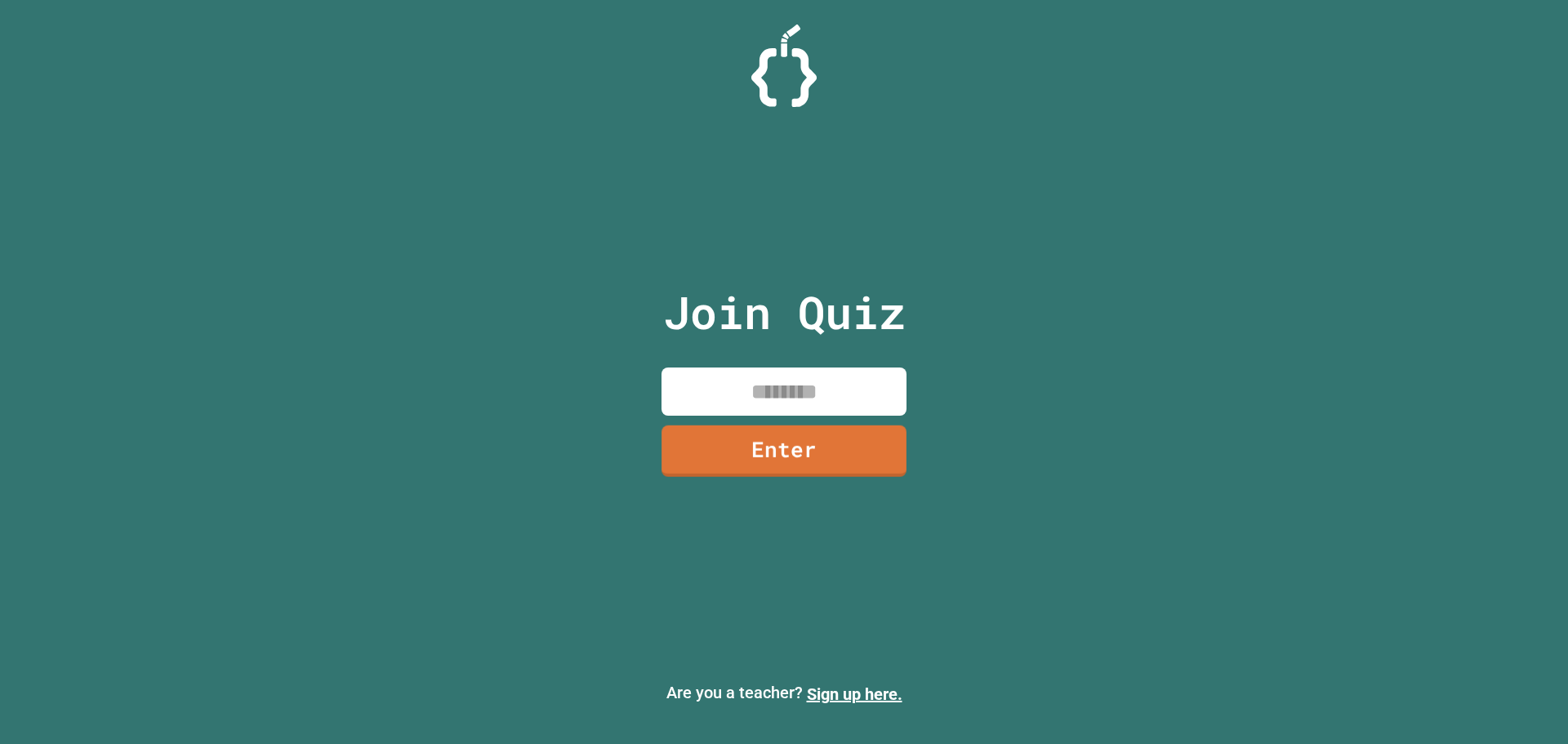
click at [786, 379] on input at bounding box center [784, 391] width 245 height 48
type input "********"
click at [833, 438] on link "Enter" at bounding box center [784, 450] width 249 height 54
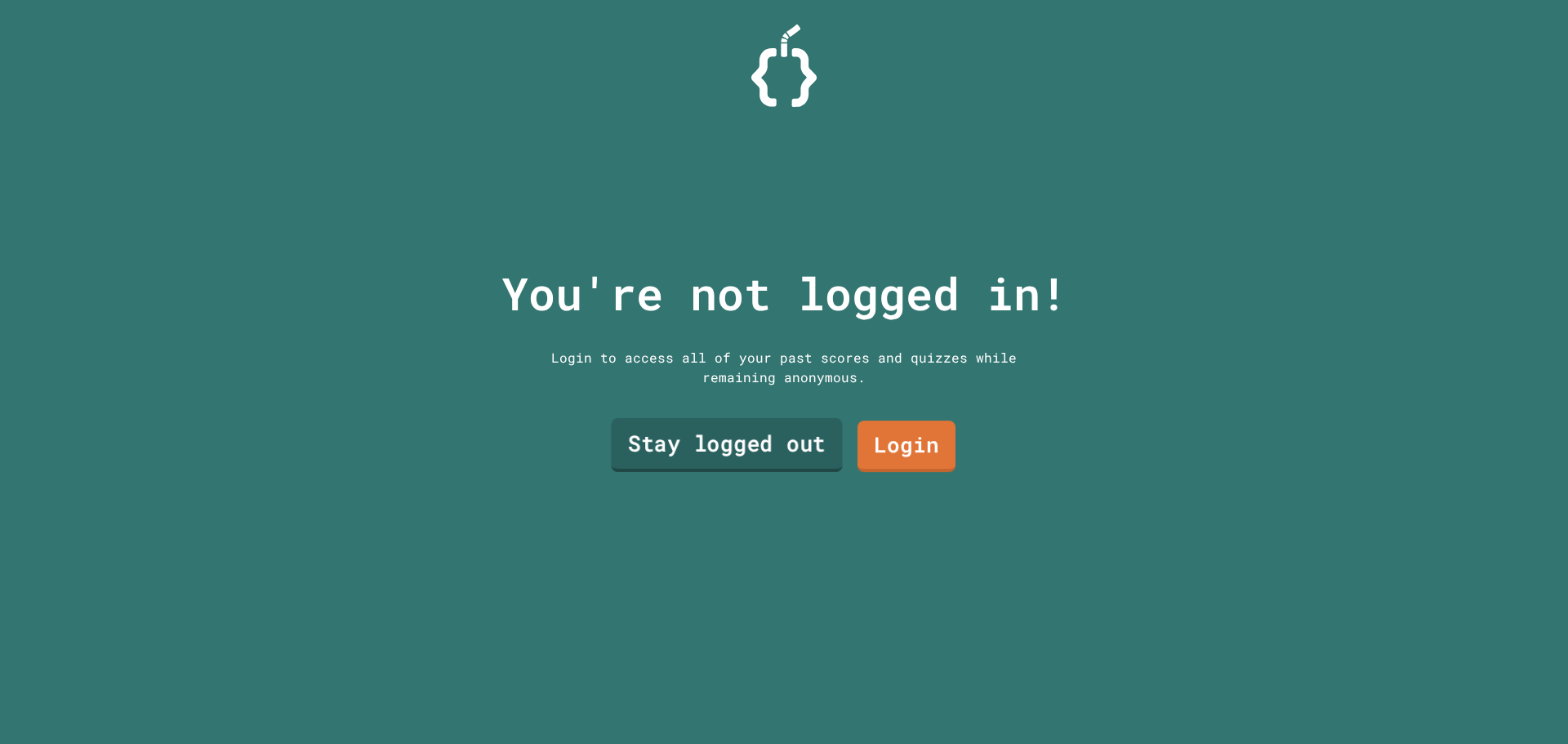
click at [655, 455] on link "Stay logged out" at bounding box center [726, 445] width 231 height 54
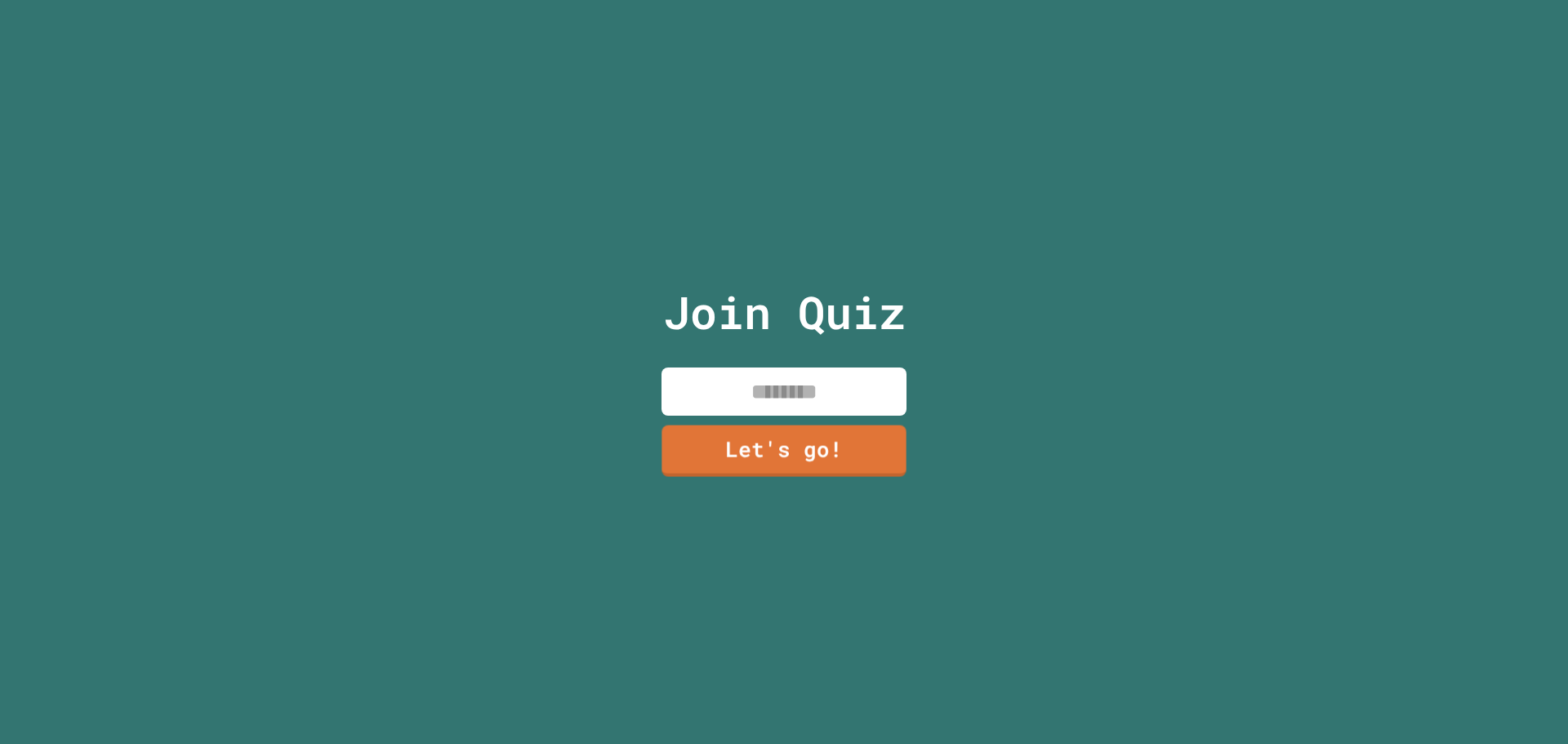
click at [854, 415] on div "Join Quiz Let's go!" at bounding box center [784, 372] width 276 height 744
type input "**"
click at [840, 436] on link "Let's go!" at bounding box center [784, 449] width 233 height 54
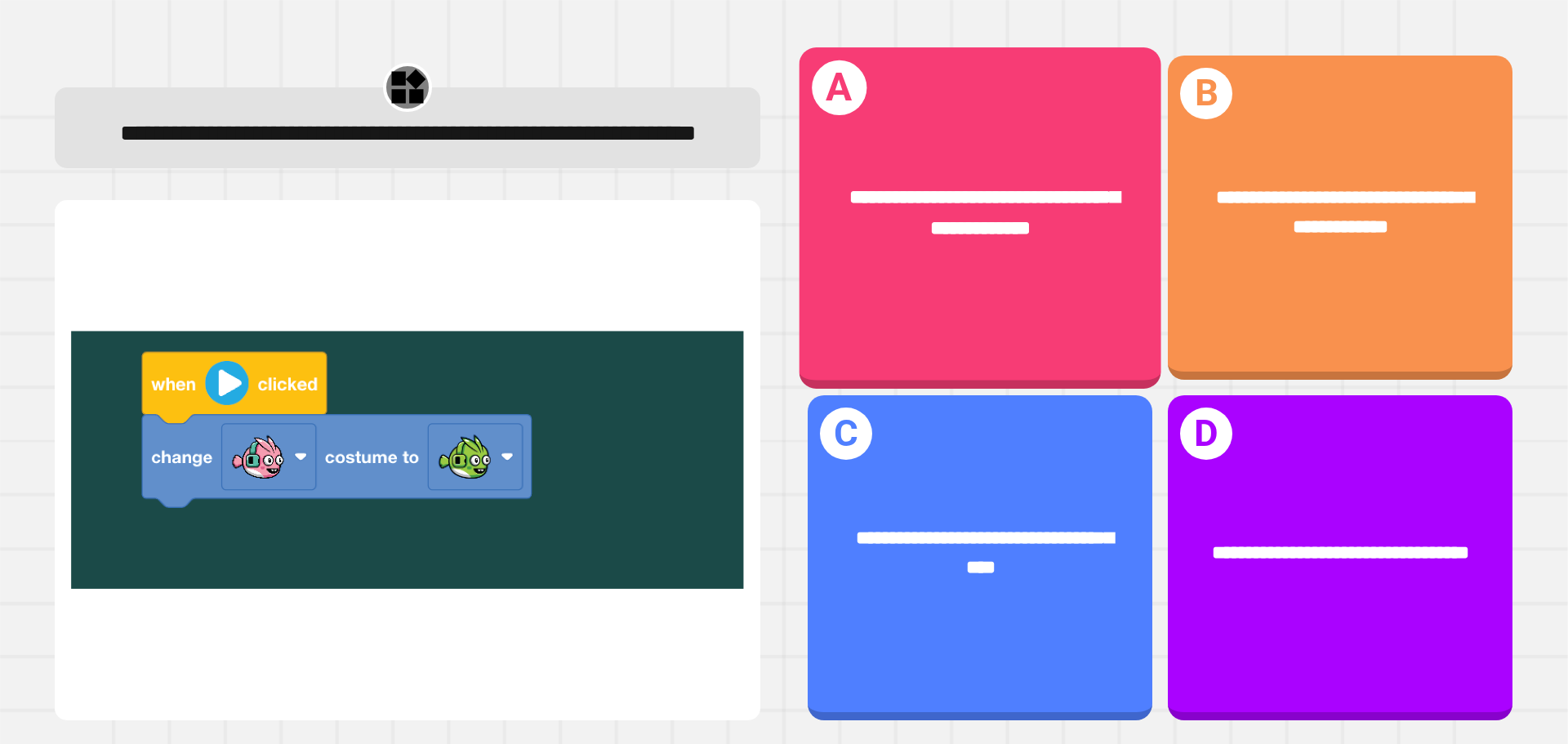
click at [991, 305] on div "**********" at bounding box center [981, 217] width 362 height 340
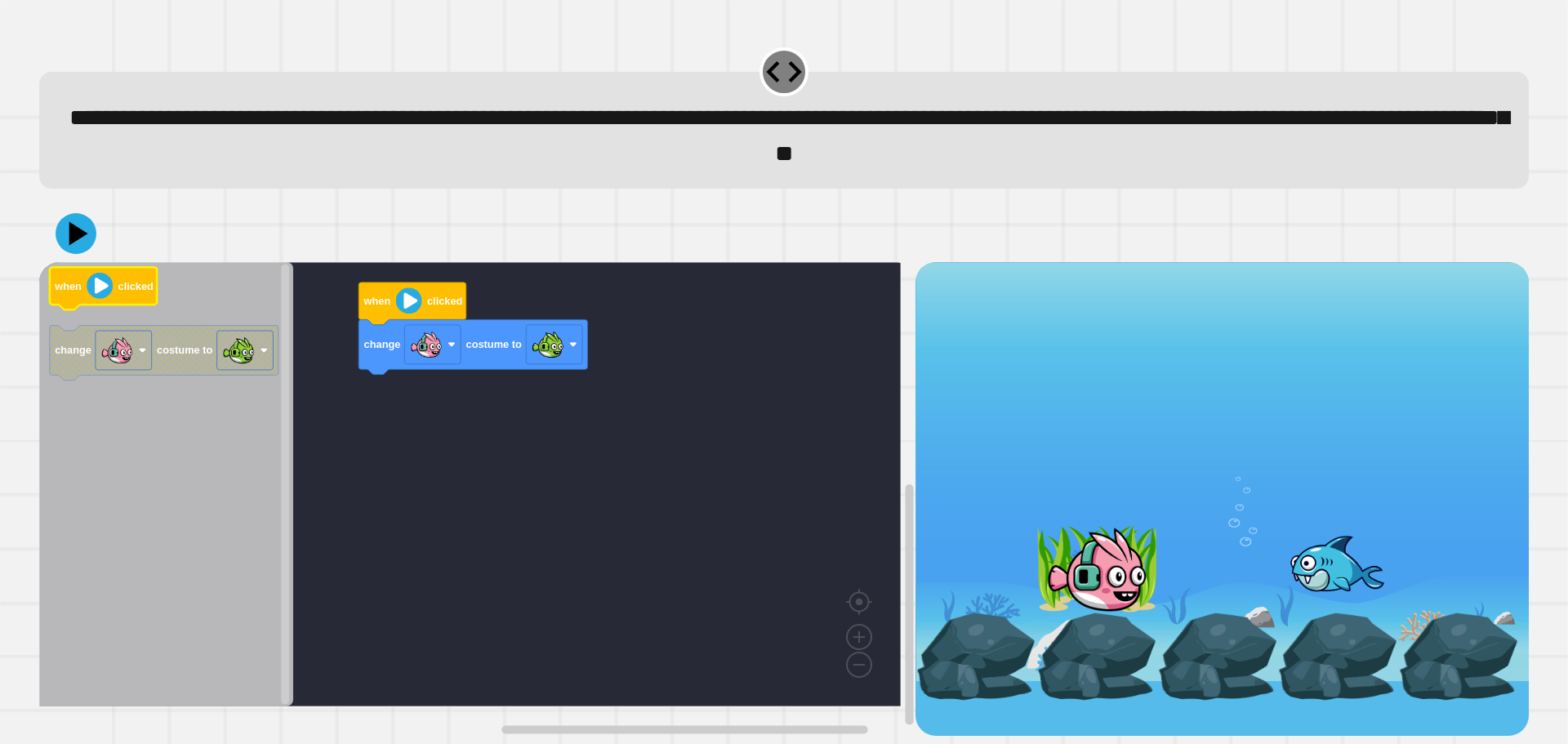
click at [107, 298] on image "Blockly Workspace" at bounding box center [100, 285] width 26 height 26
click at [91, 253] on icon at bounding box center [76, 234] width 49 height 49
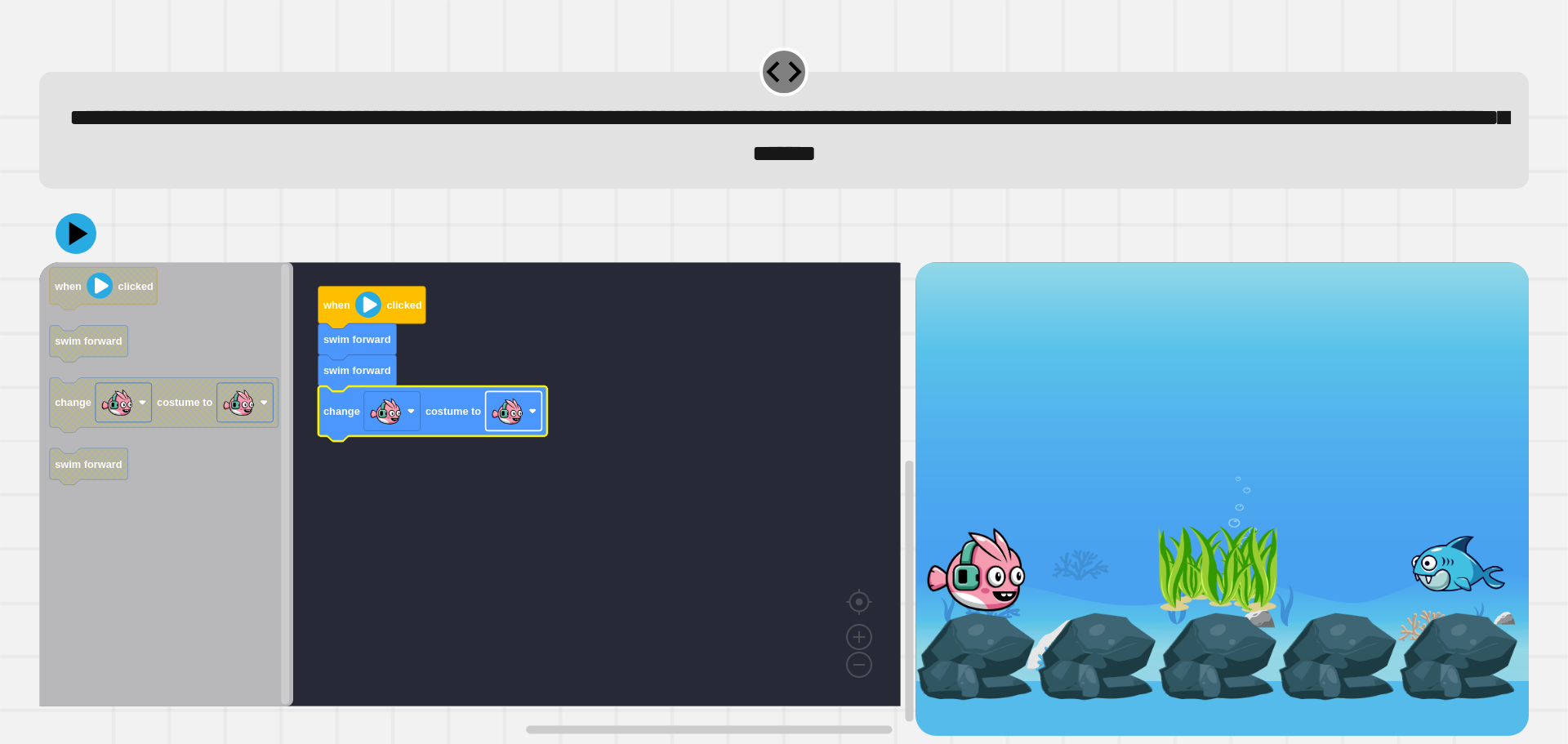
click at [524, 419] on rect "Blockly Workspace" at bounding box center [514, 410] width 56 height 39
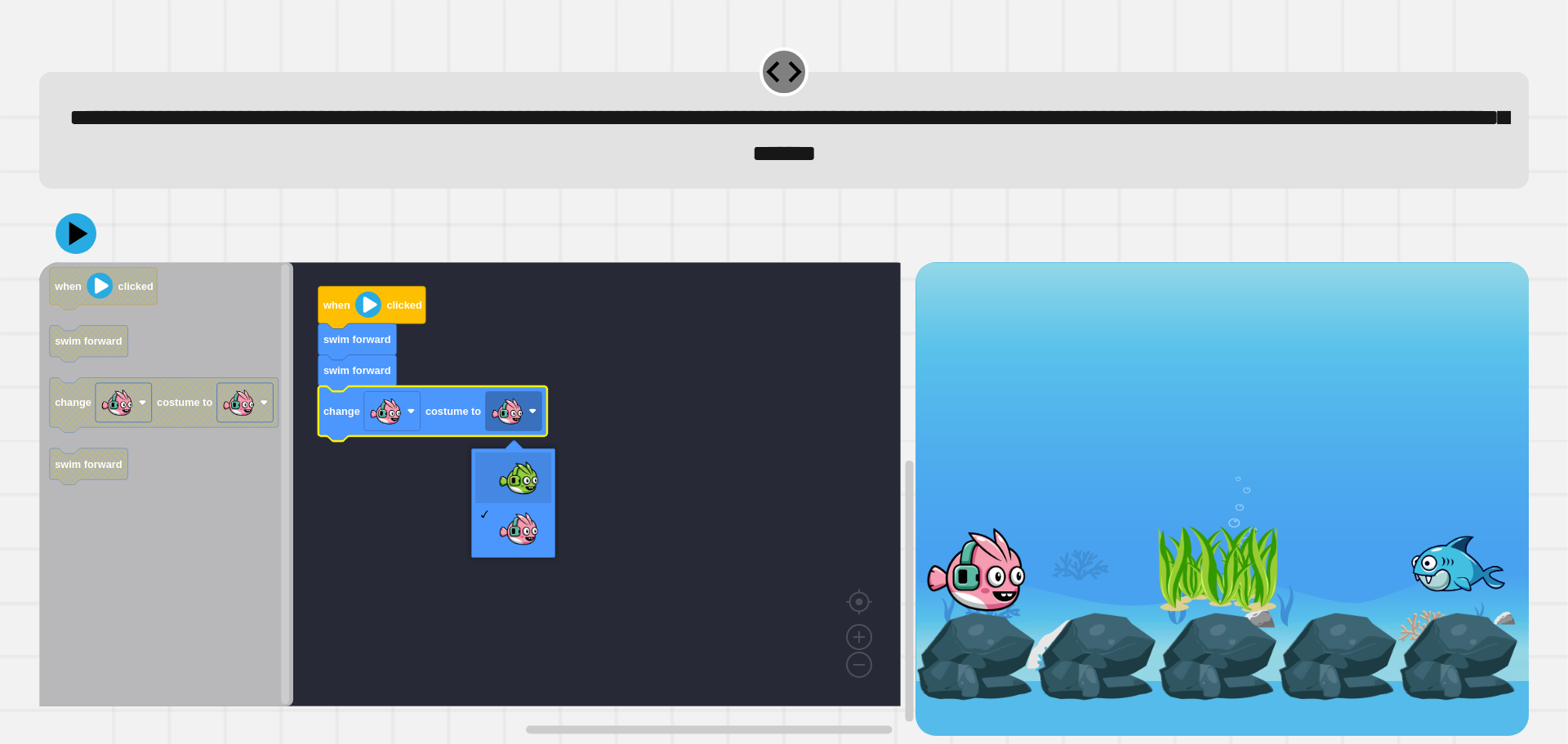
drag, startPoint x: 537, startPoint y: 475, endPoint x: 229, endPoint y: 289, distance: 359.8
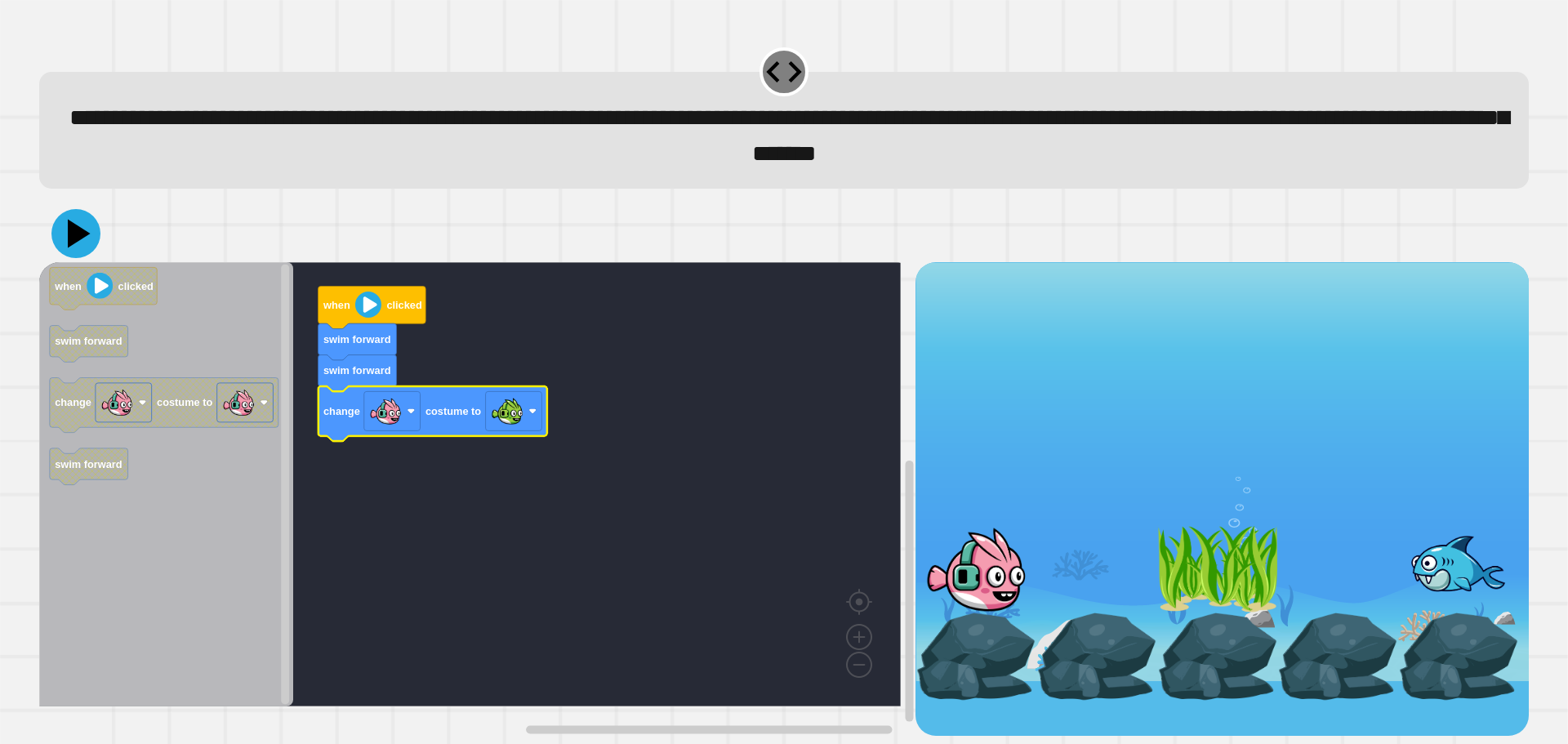
click at [71, 231] on icon at bounding box center [79, 233] width 23 height 29
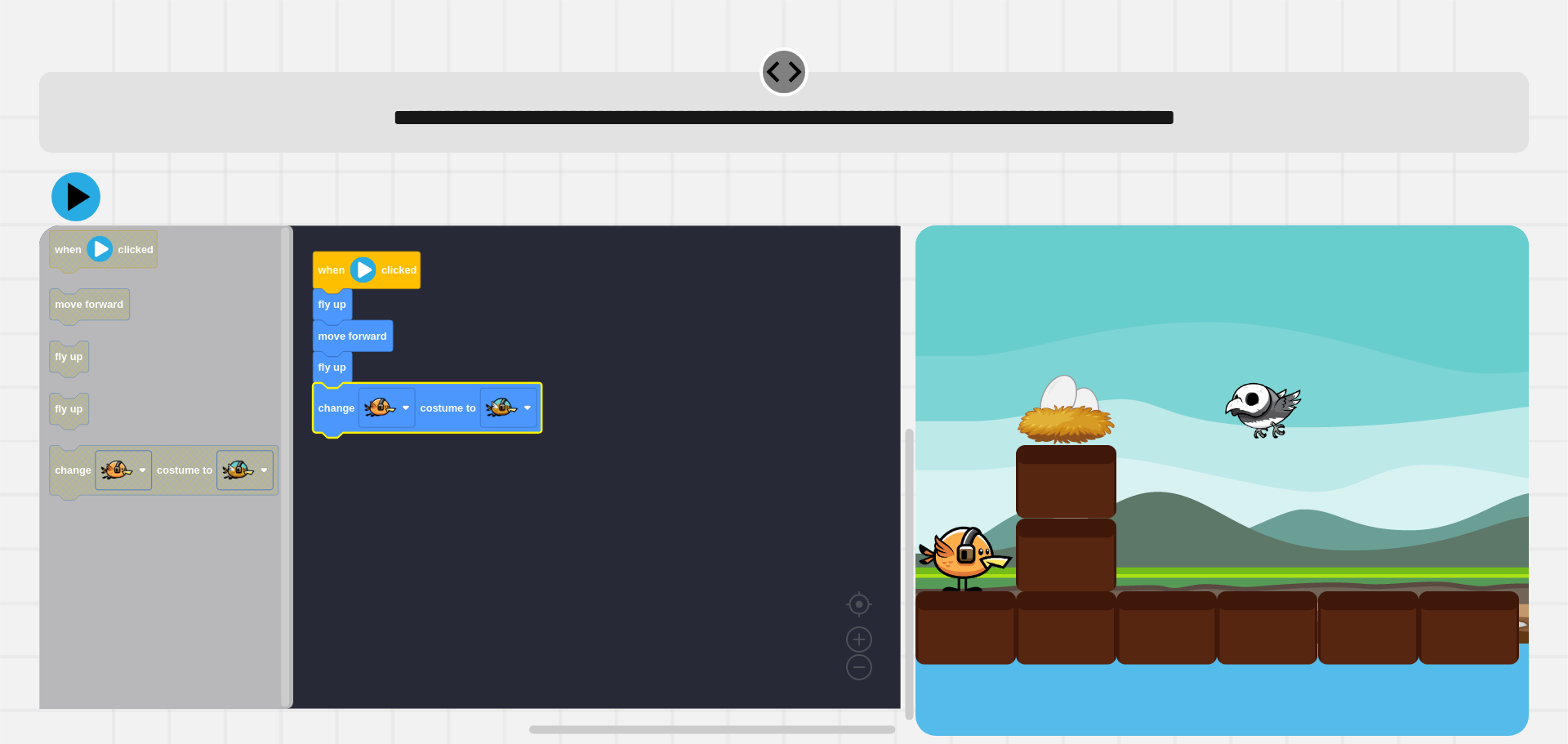
click at [79, 211] on icon at bounding box center [76, 197] width 49 height 49
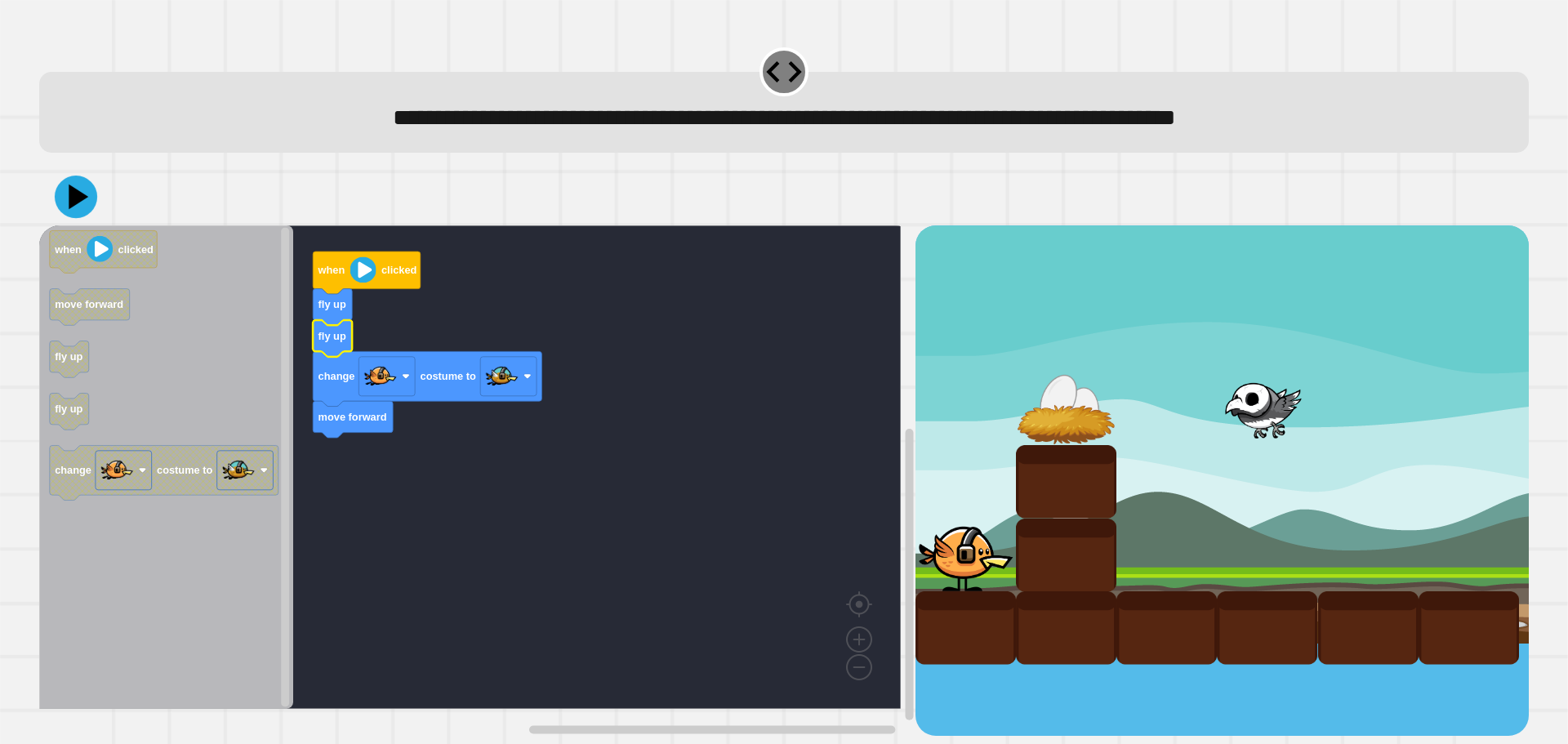
click at [88, 208] on icon at bounding box center [76, 197] width 43 height 43
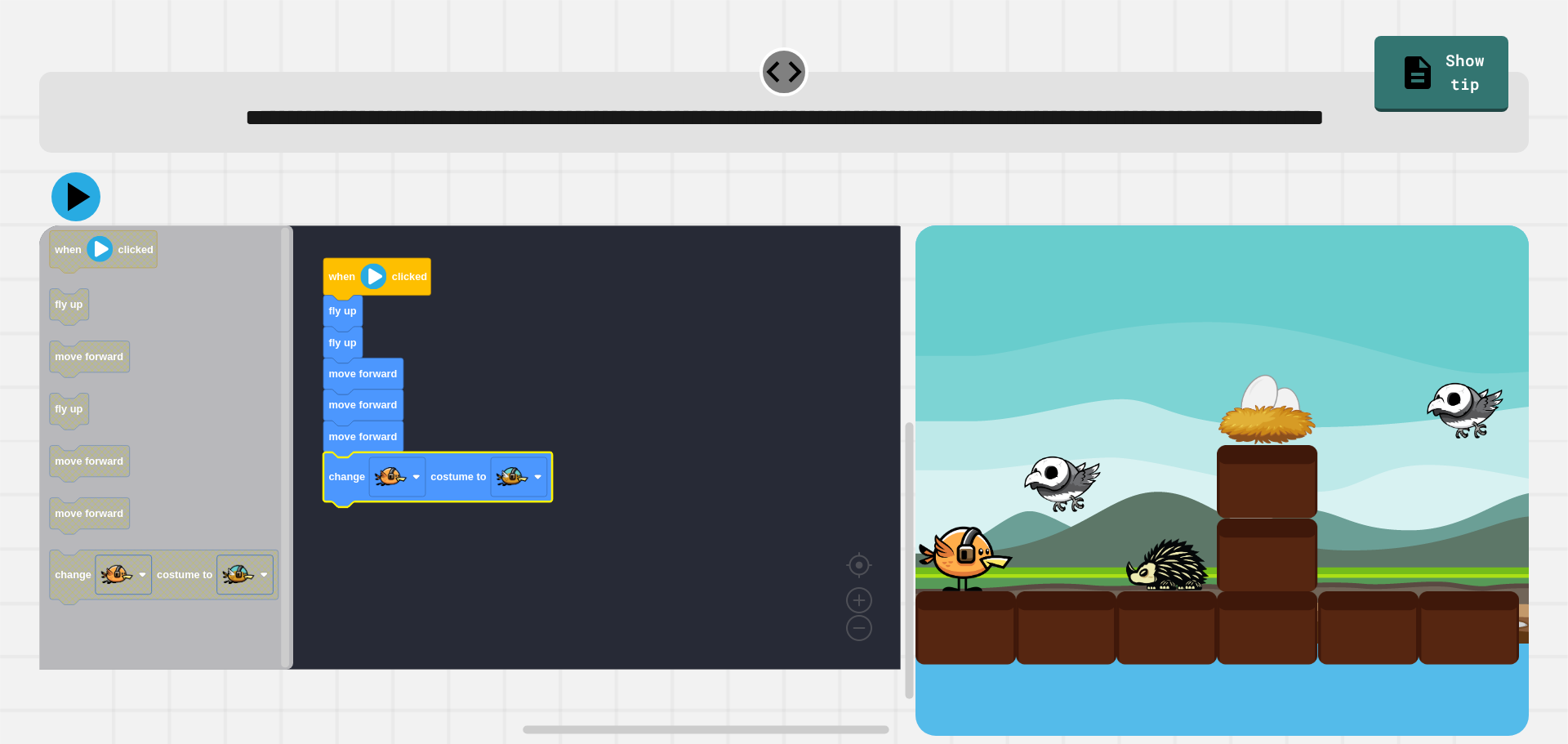
click at [67, 222] on icon at bounding box center [76, 197] width 49 height 49
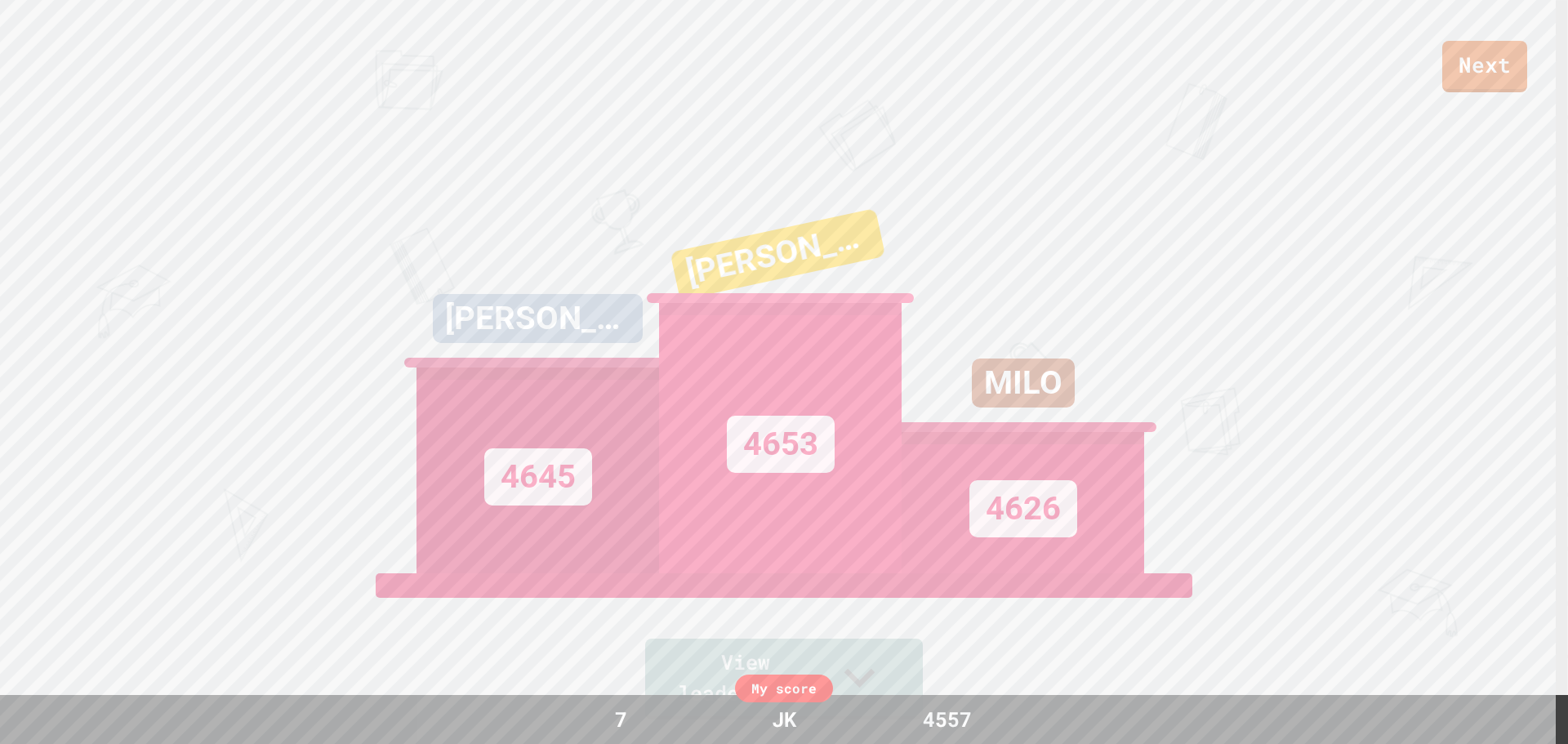
click at [1463, 72] on link "Next" at bounding box center [1485, 66] width 85 height 52
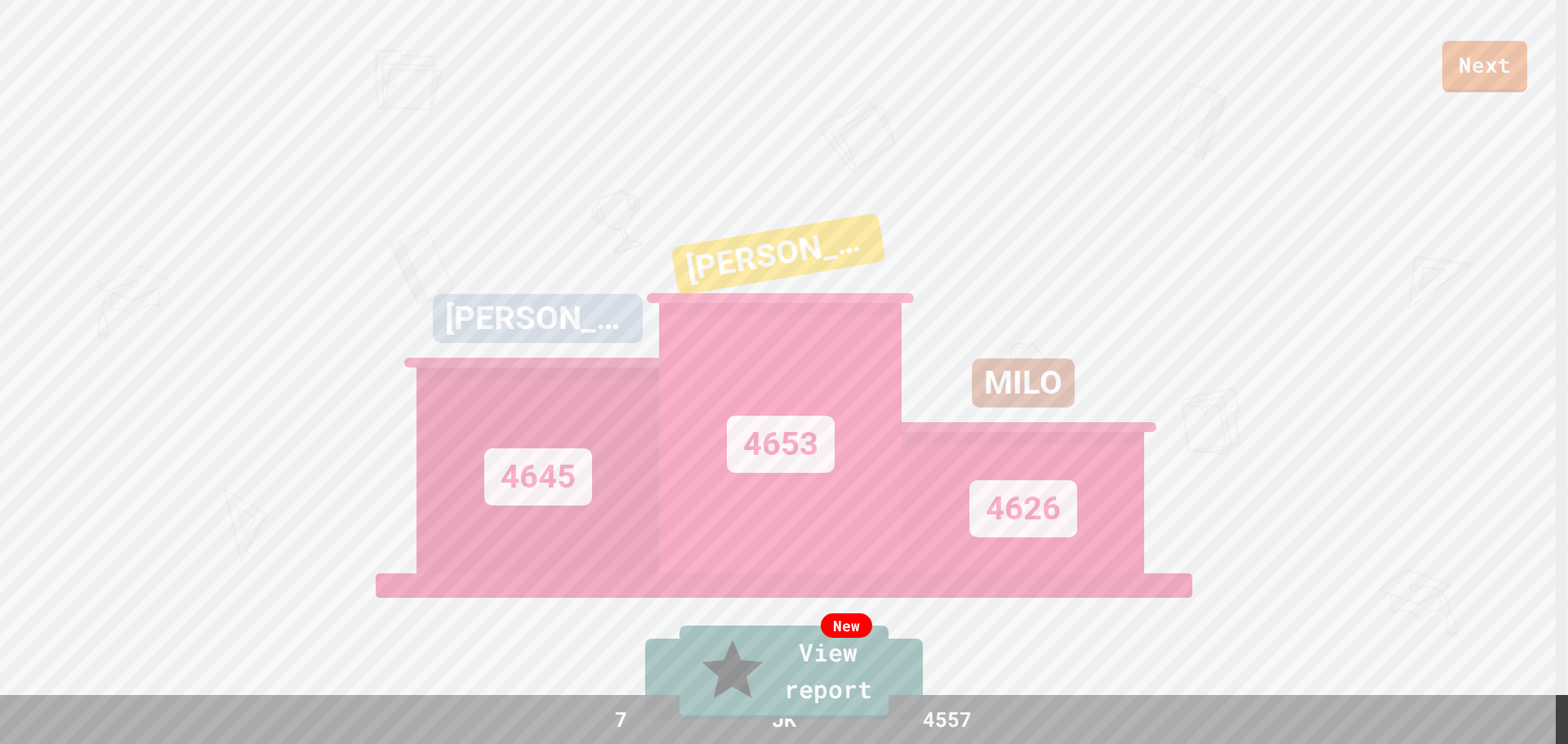
type textarea "**********"
